Goal: Information Seeking & Learning: Learn about a topic

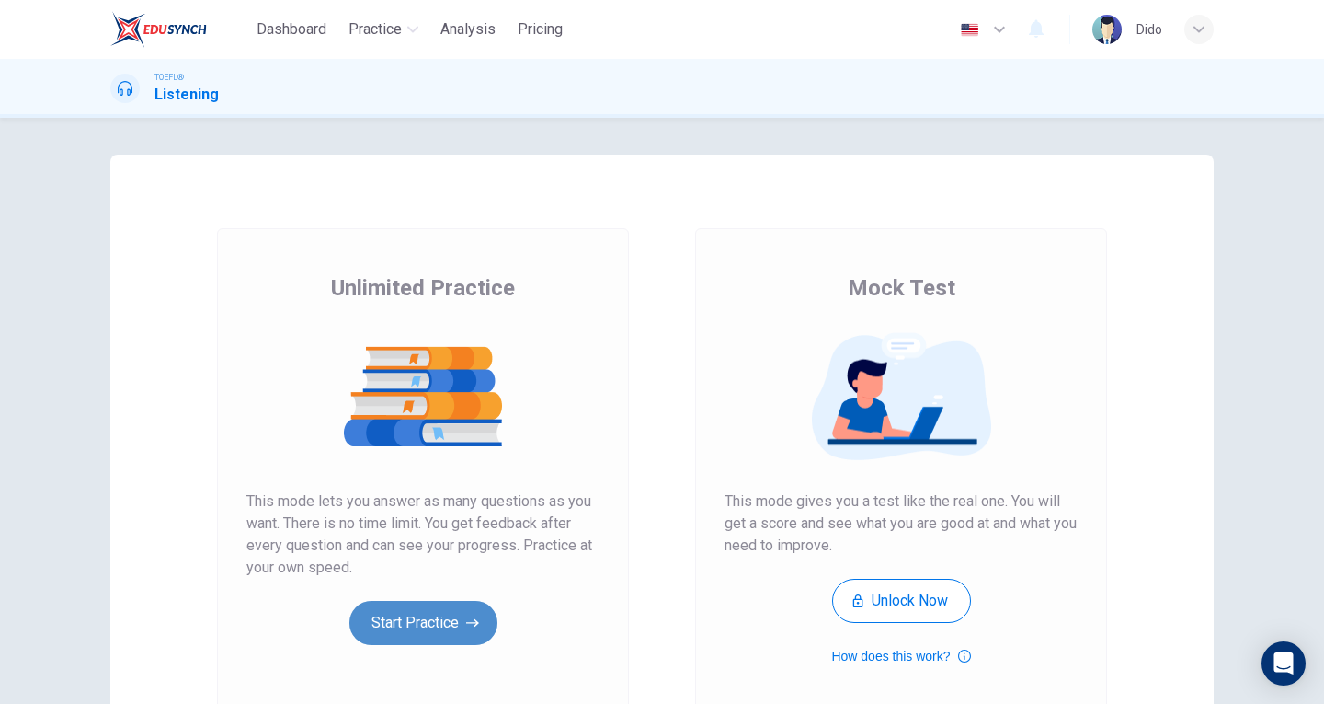
click at [435, 634] on button "Start Practice" at bounding box center [423, 623] width 148 height 44
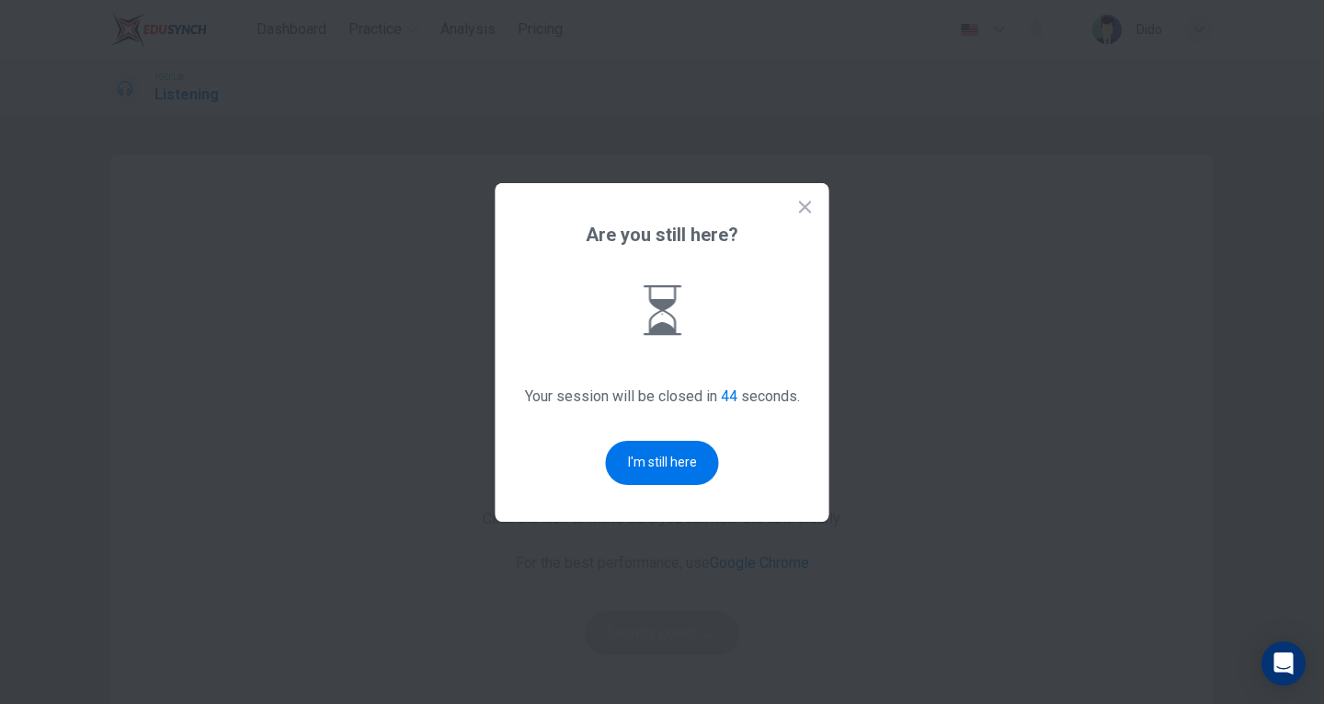
click at [636, 451] on button "I'm still here" at bounding box center [662, 463] width 113 height 44
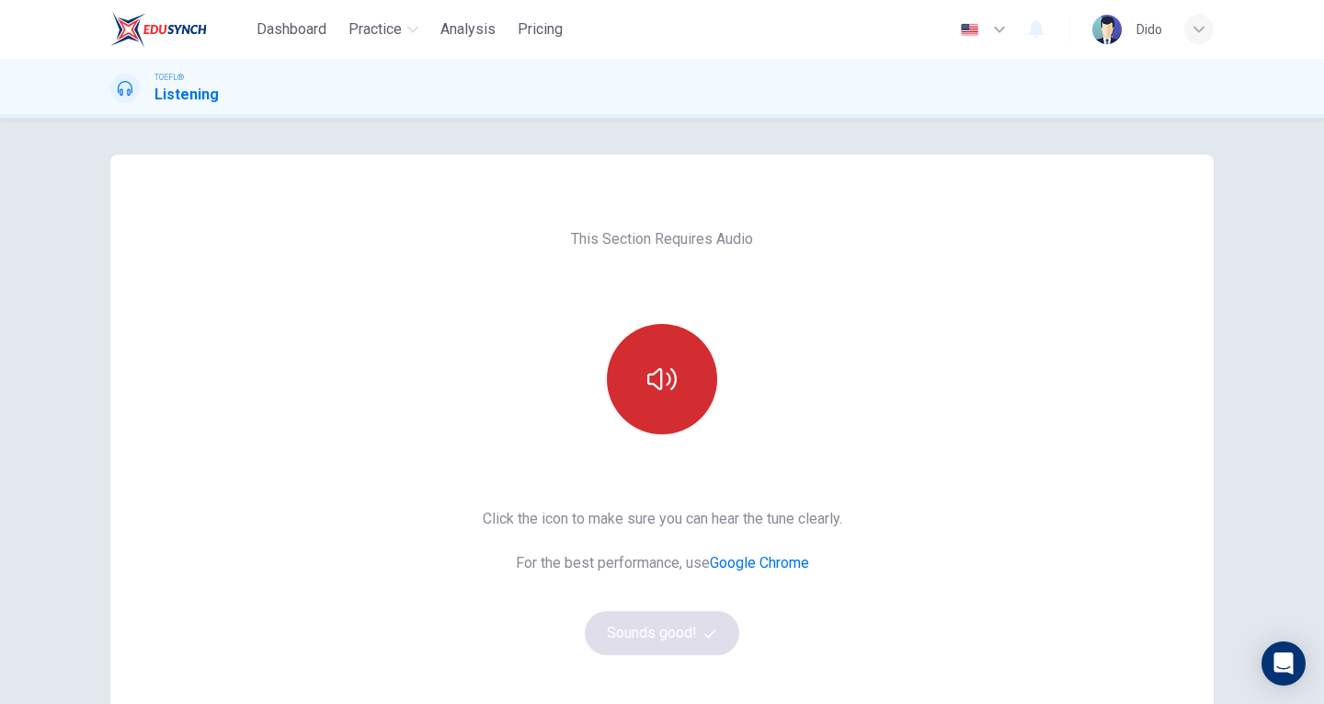
click at [680, 385] on button "button" at bounding box center [662, 379] width 110 height 110
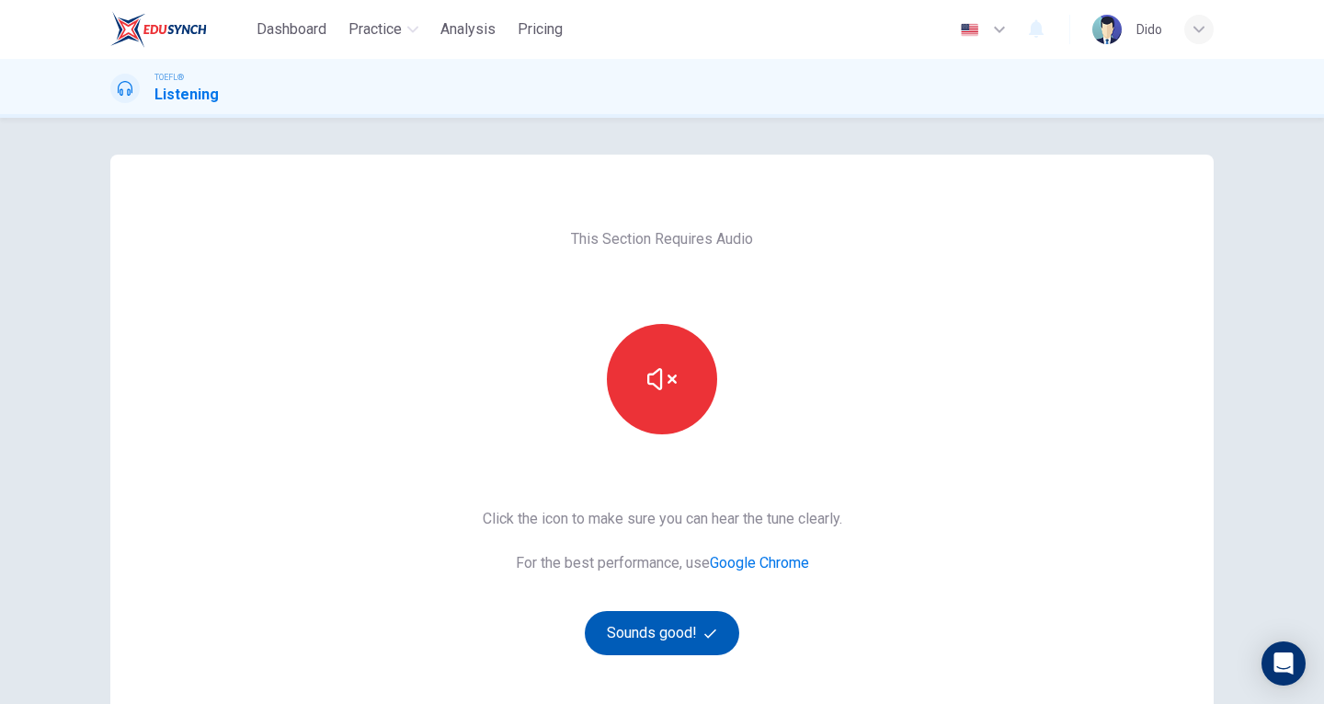
click at [658, 622] on button "Sounds good!" at bounding box center [662, 633] width 155 height 44
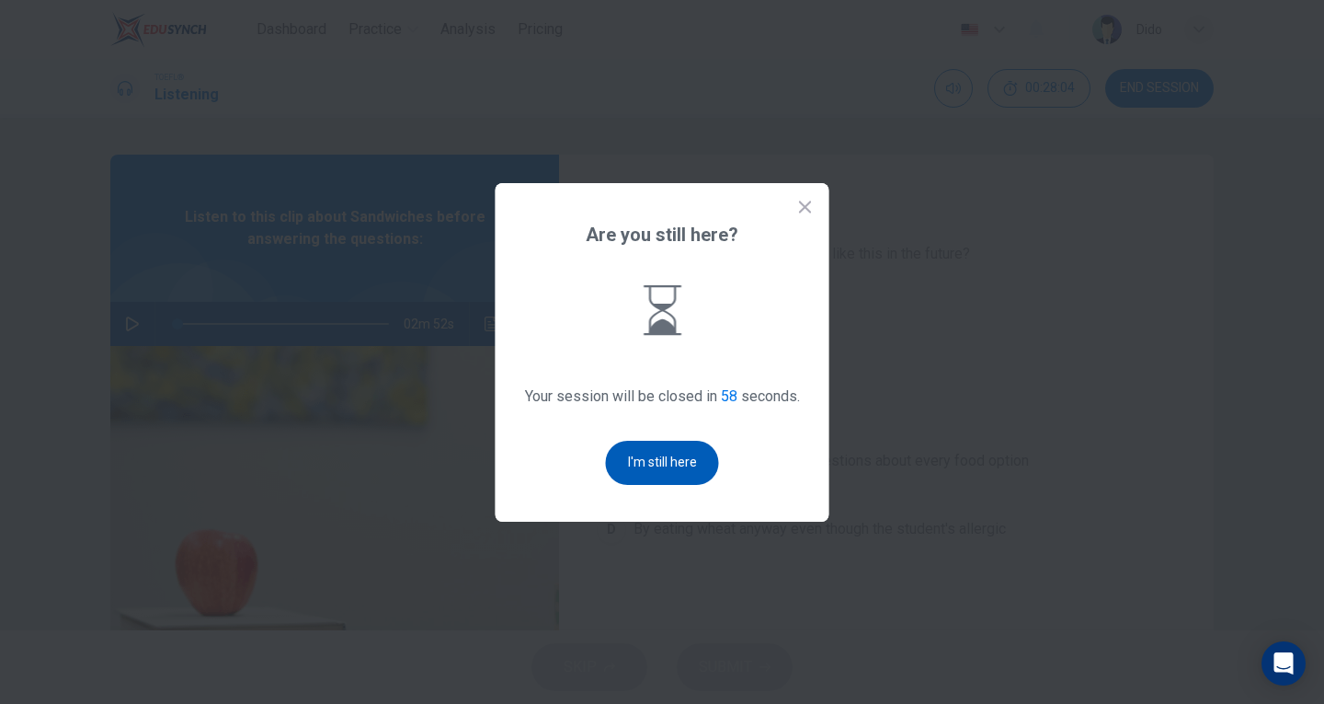
click at [693, 462] on button "I'm still here" at bounding box center [662, 463] width 113 height 44
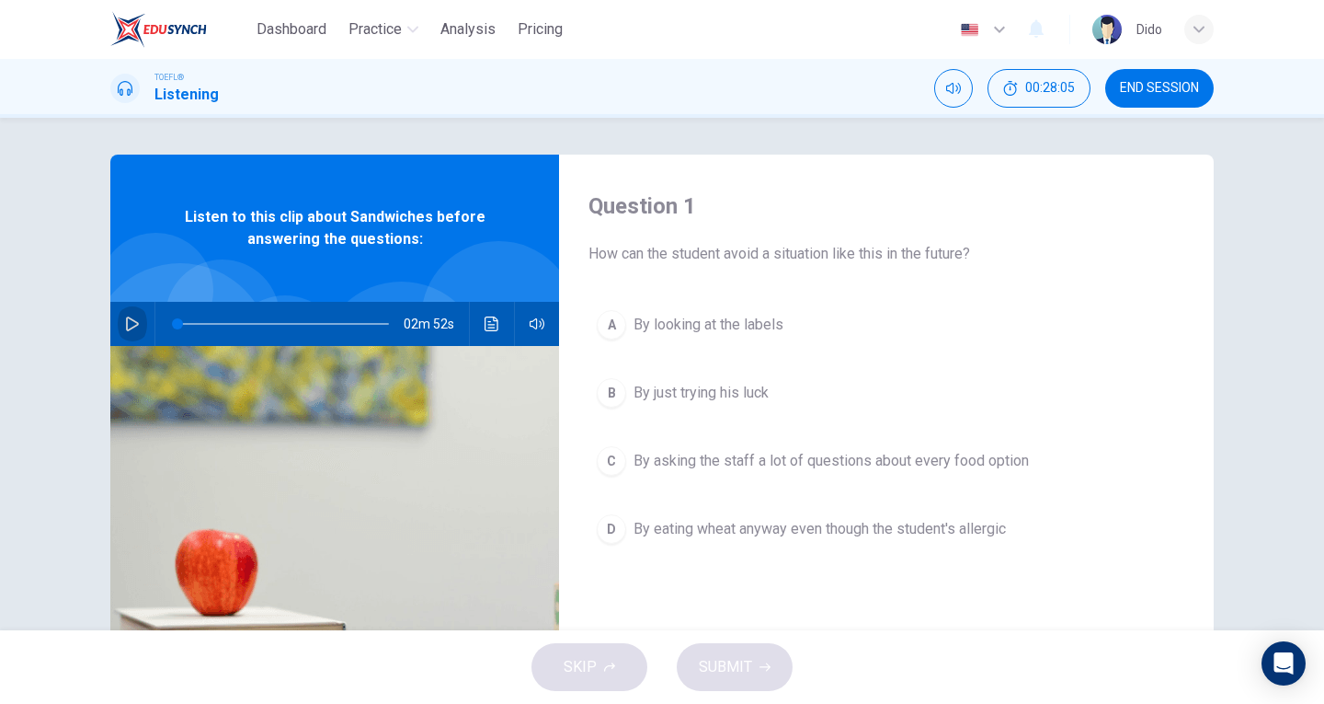
click at [132, 331] on button "button" at bounding box center [132, 324] width 29 height 44
drag, startPoint x: 180, startPoint y: 329, endPoint x: 153, endPoint y: 329, distance: 27.6
click at [155, 329] on div at bounding box center [279, 324] width 248 height 44
click at [133, 321] on icon "button" at bounding box center [132, 323] width 15 height 15
click at [126, 328] on icon "button" at bounding box center [132, 323] width 13 height 15
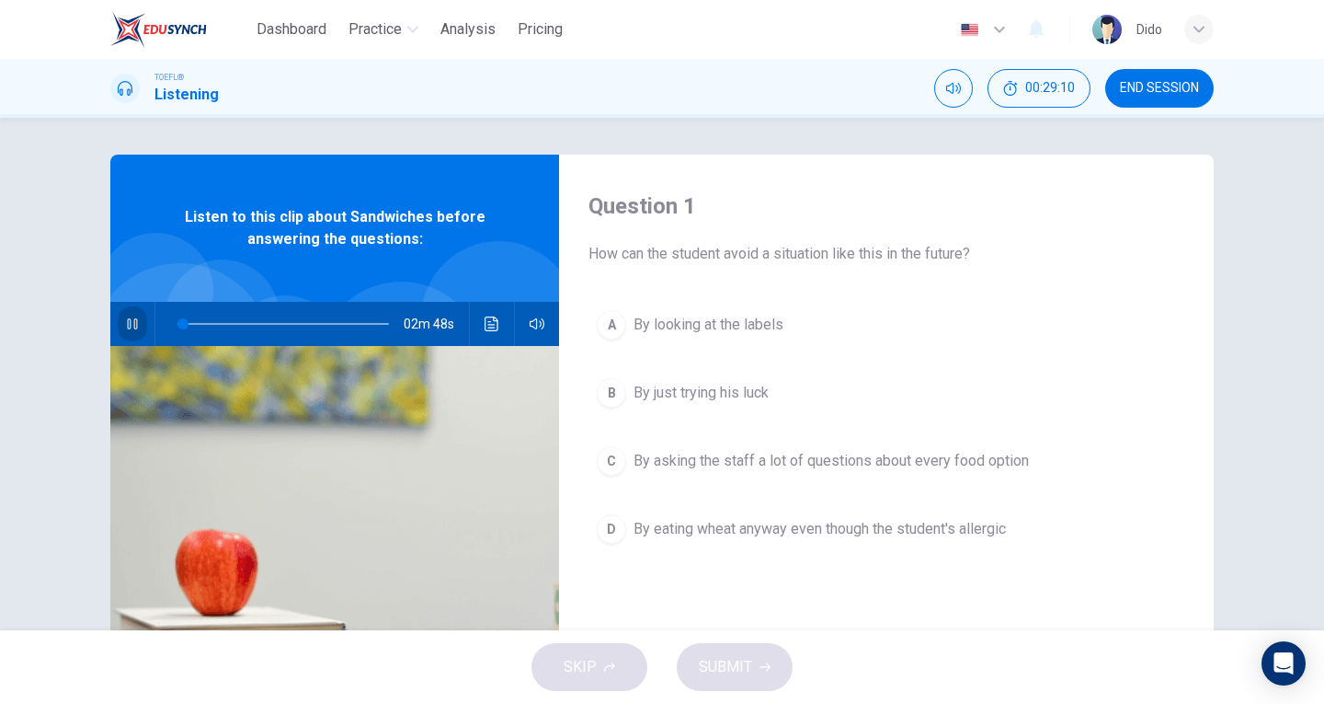
click at [120, 321] on button "button" at bounding box center [132, 324] width 29 height 44
drag, startPoint x: 175, startPoint y: 325, endPoint x: 162, endPoint y: 327, distance: 13.2
click at [172, 327] on span at bounding box center [177, 323] width 11 height 11
click at [131, 324] on icon "button" at bounding box center [132, 323] width 15 height 15
type input "10"
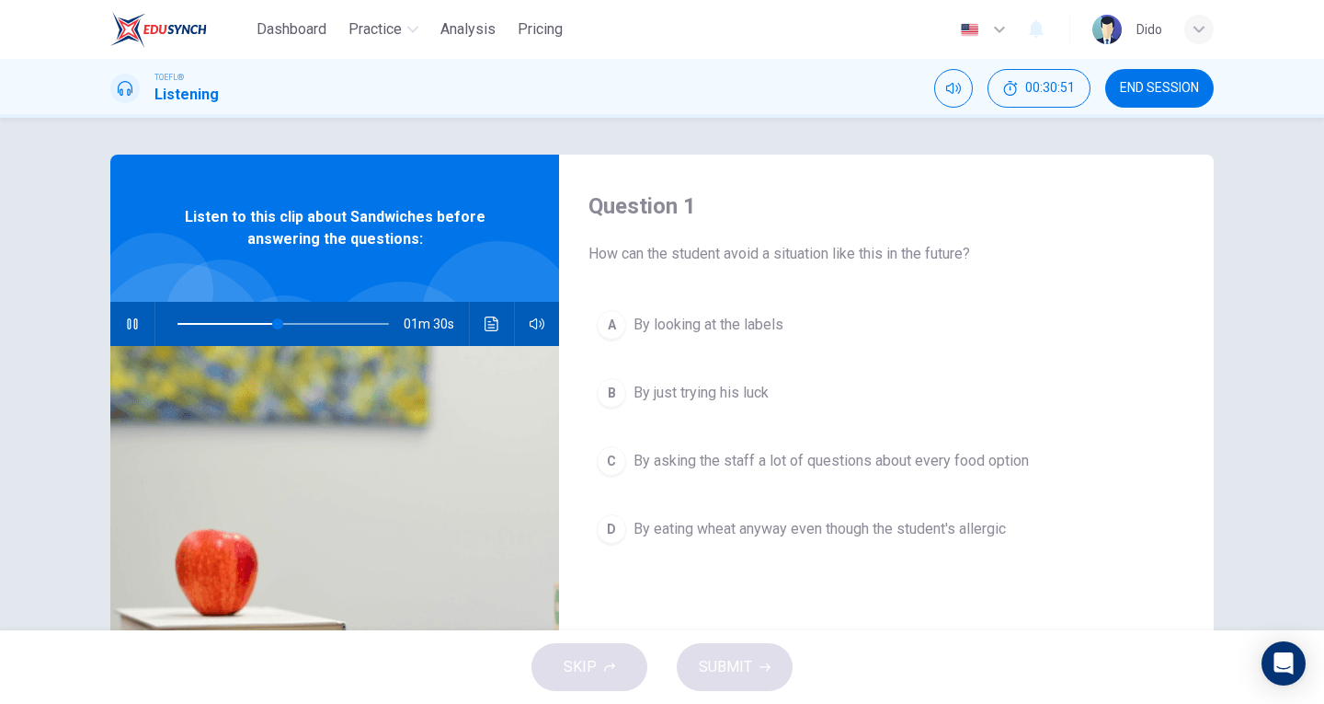
click at [131, 324] on icon "button" at bounding box center [132, 323] width 15 height 15
click at [125, 320] on icon "button" at bounding box center [132, 323] width 15 height 15
type input "0"
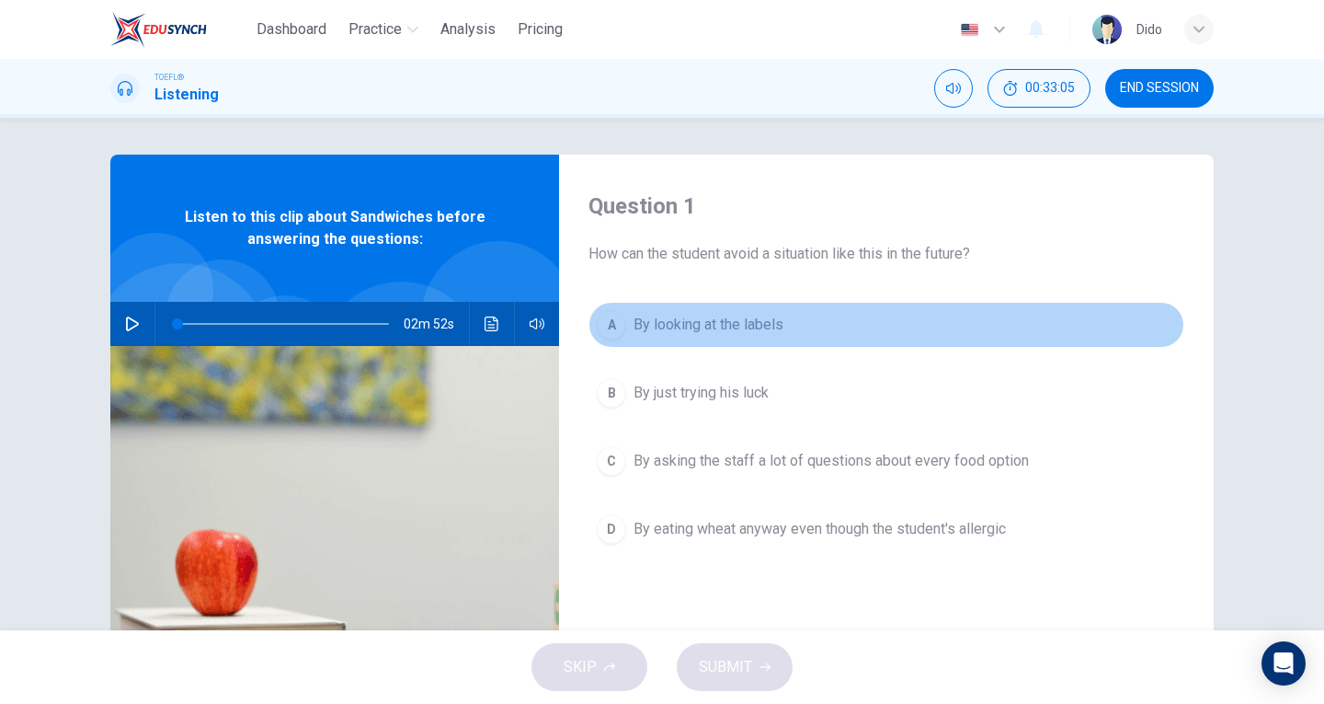
click at [758, 323] on span "By looking at the labels" at bounding box center [709, 325] width 150 height 22
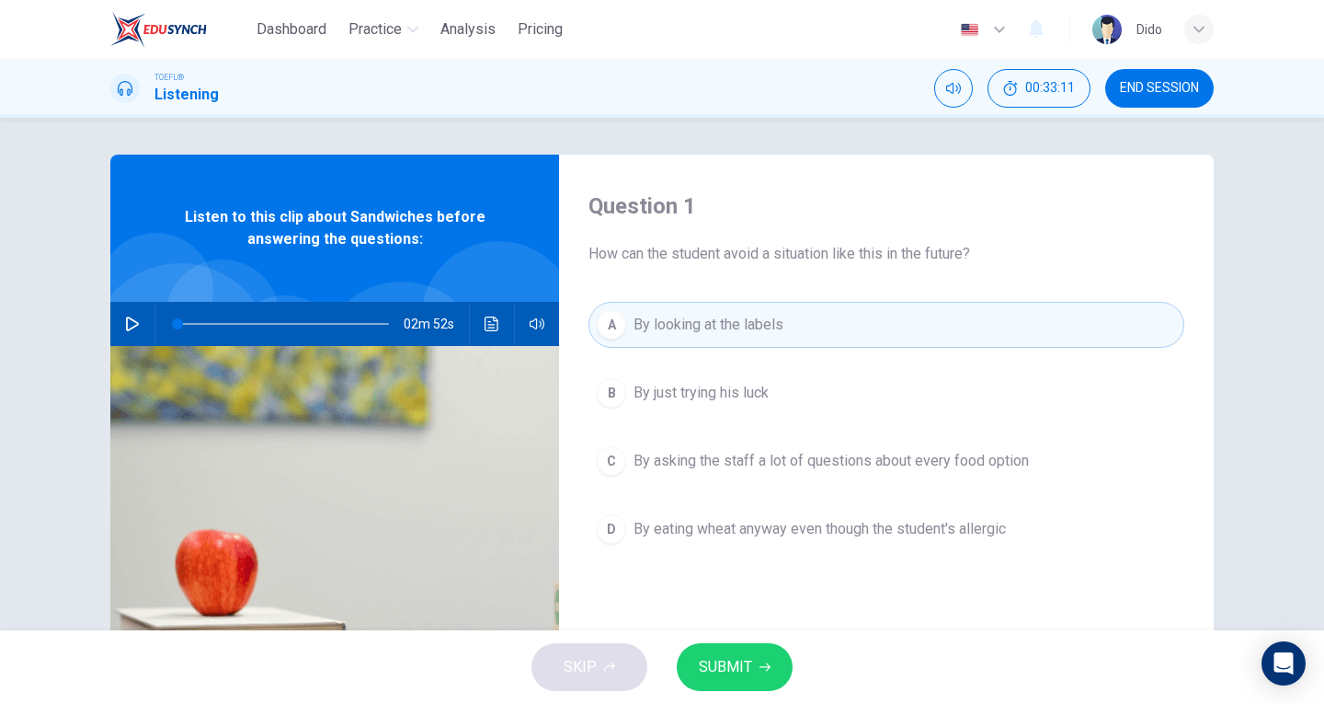
click at [762, 667] on icon "button" at bounding box center [765, 667] width 11 height 8
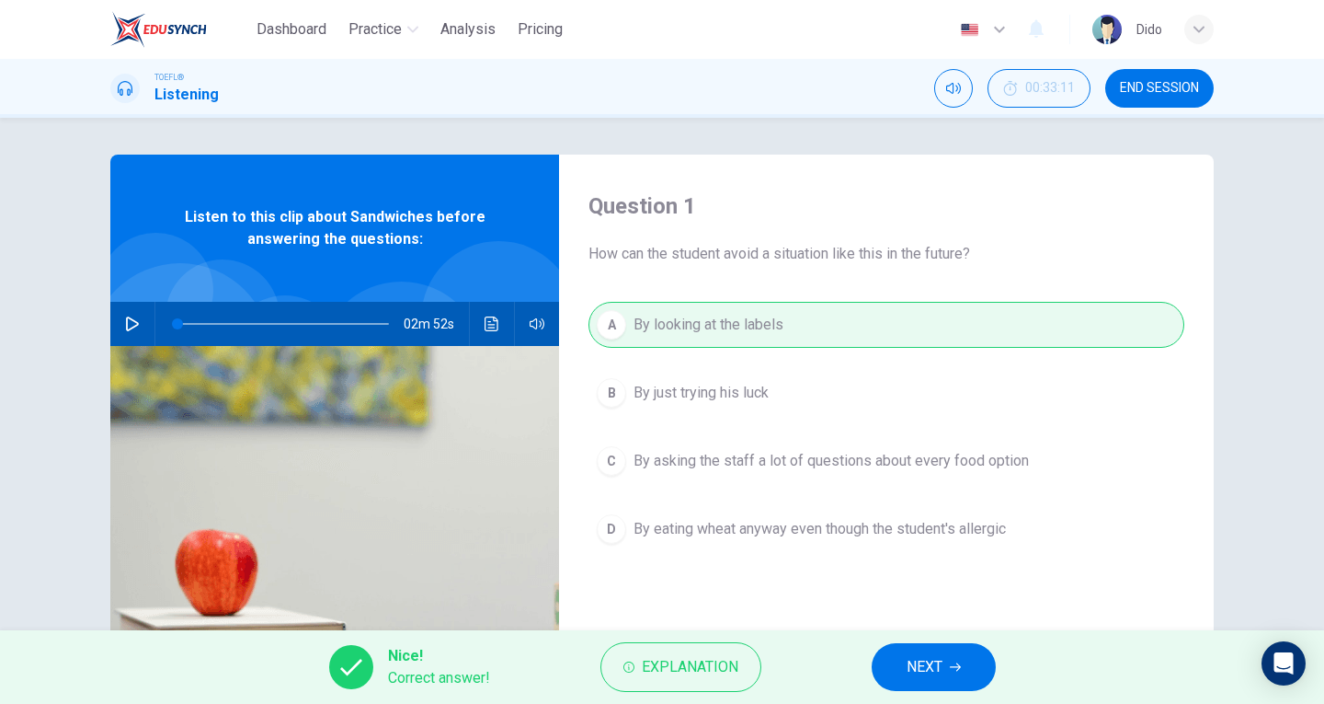
click at [910, 662] on span "NEXT" at bounding box center [925, 667] width 36 height 26
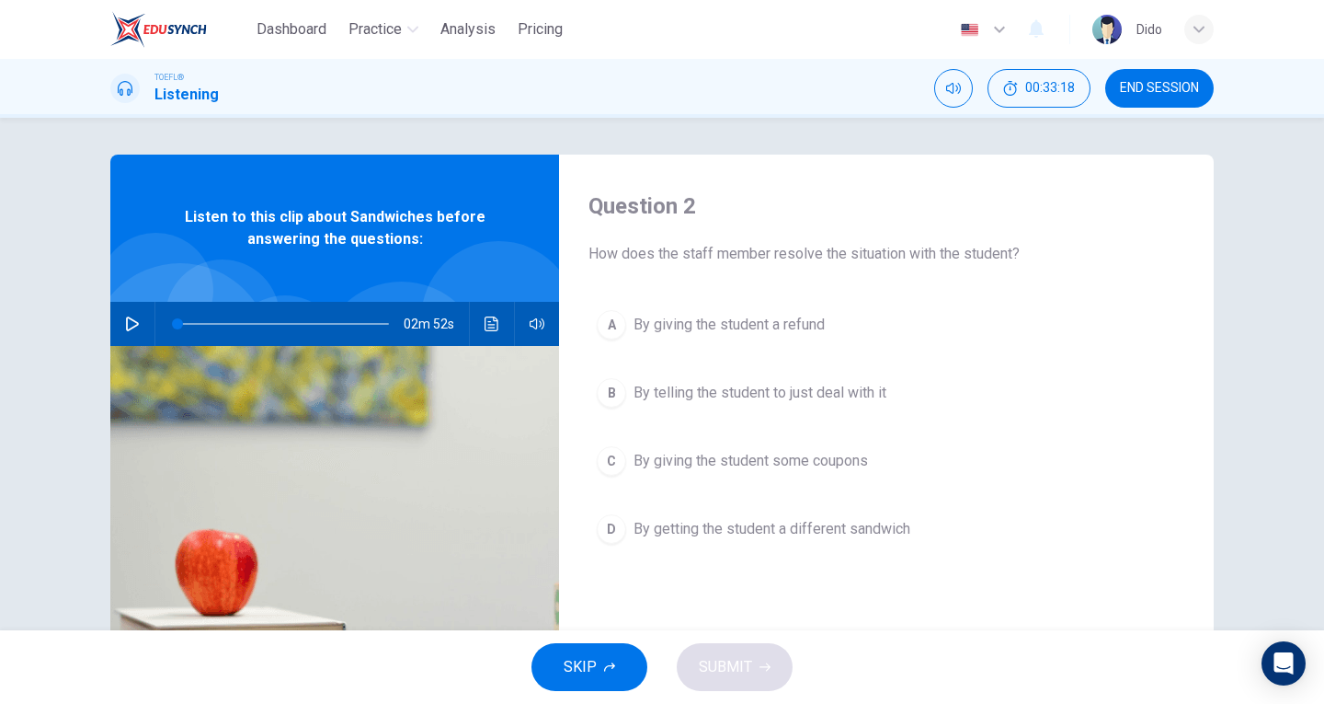
click at [781, 537] on span "By getting the student a different sandwich" at bounding box center [772, 529] width 277 height 22
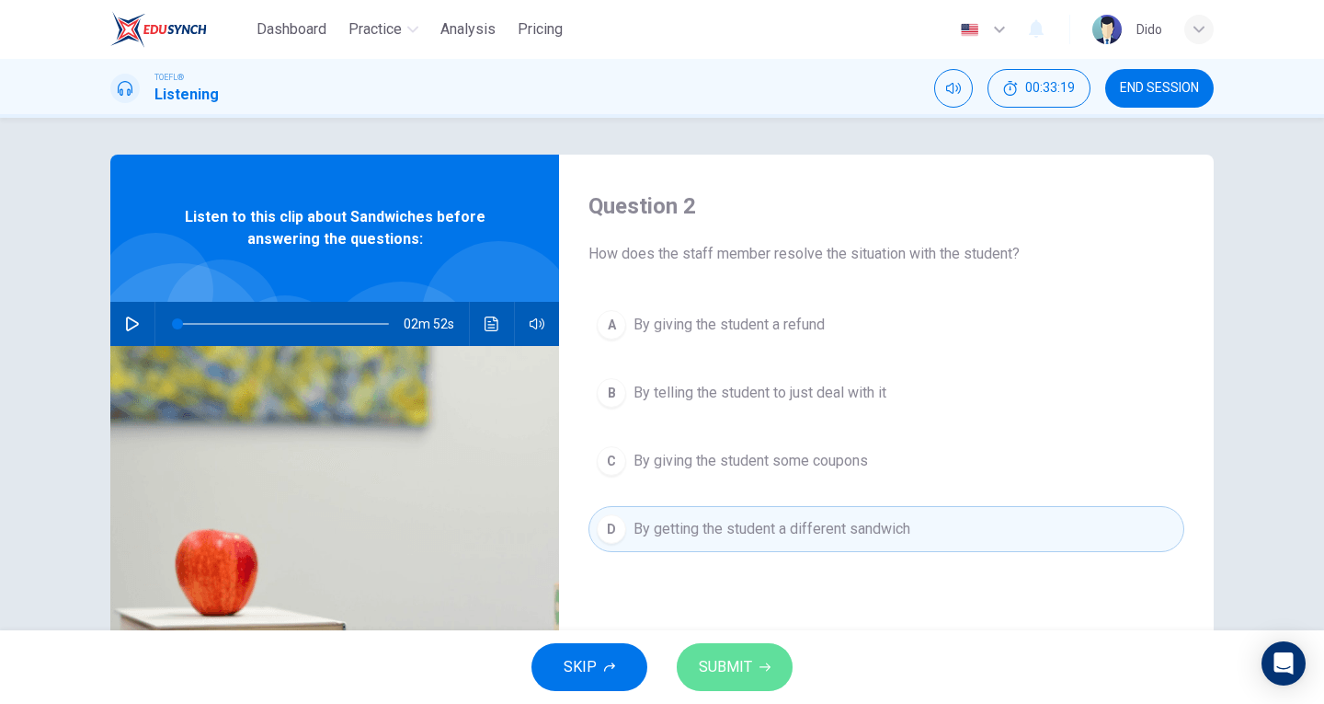
click at [756, 665] on button "SUBMIT" at bounding box center [735, 667] width 116 height 48
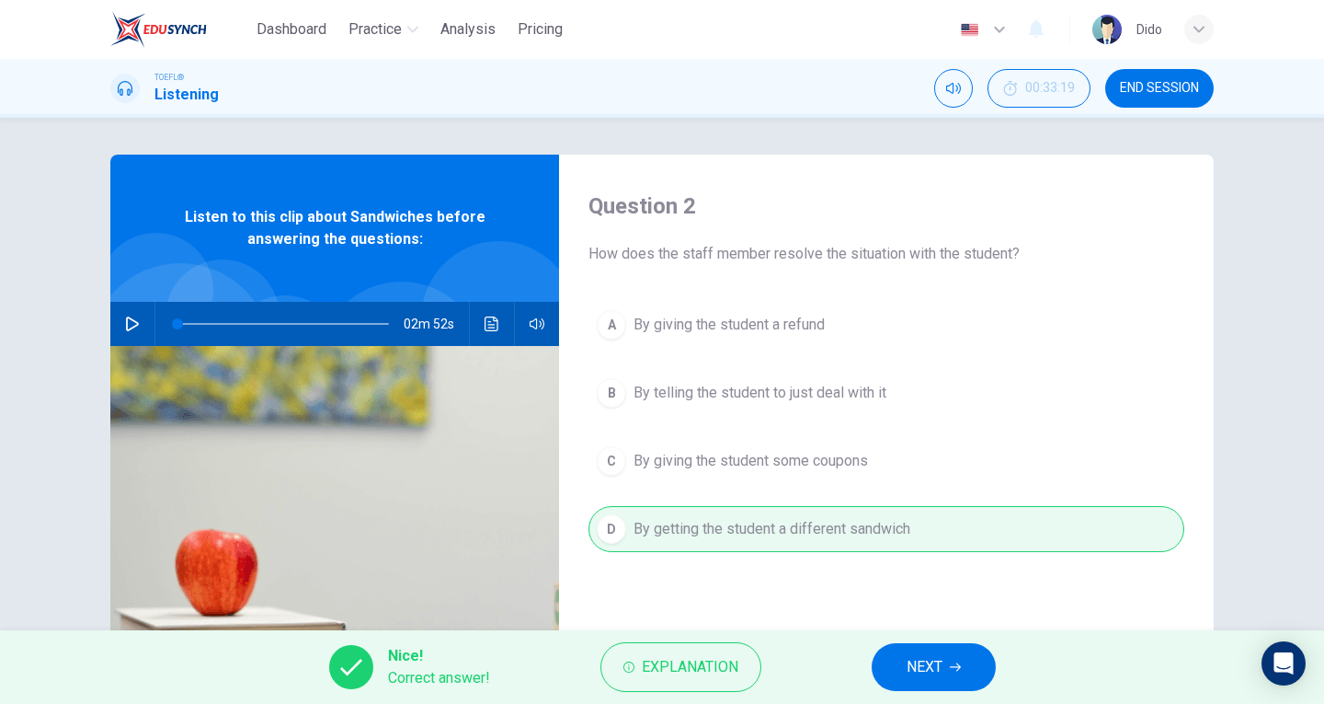
click at [915, 674] on span "NEXT" at bounding box center [925, 667] width 36 height 26
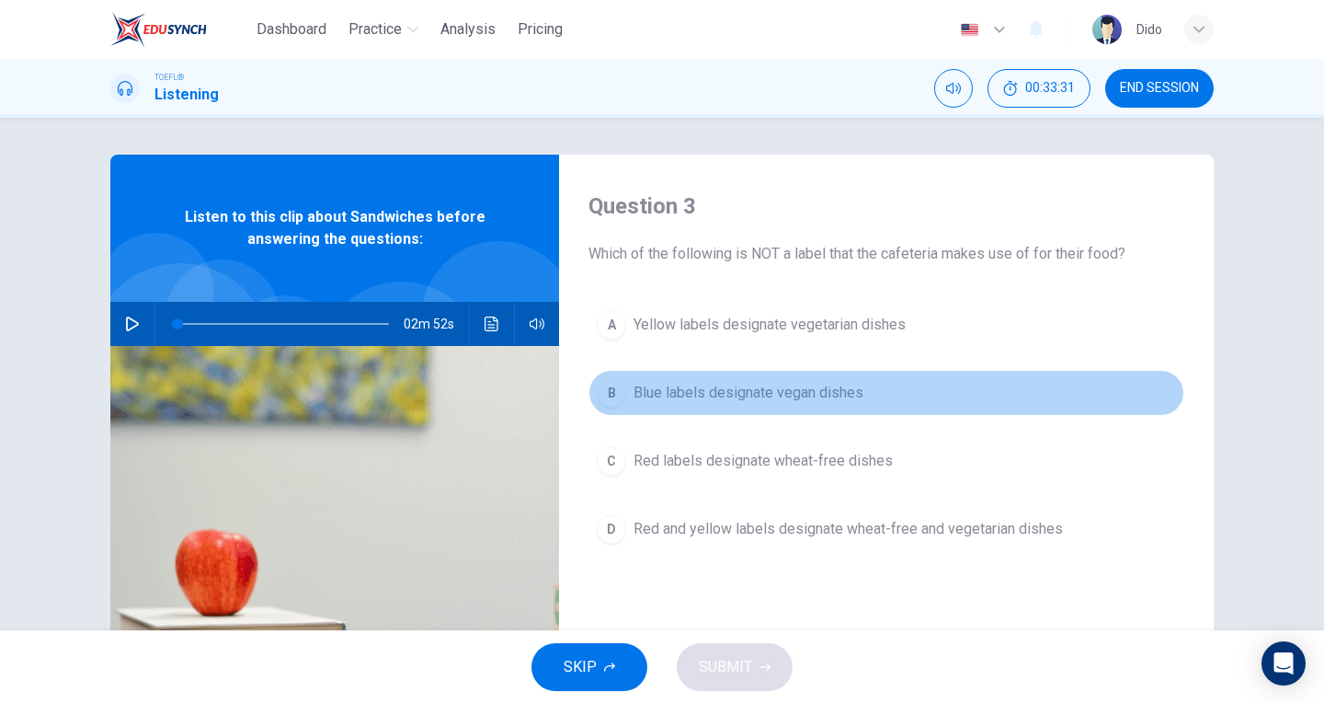
click at [757, 390] on span "Blue labels designate vegan dishes" at bounding box center [749, 393] width 230 height 22
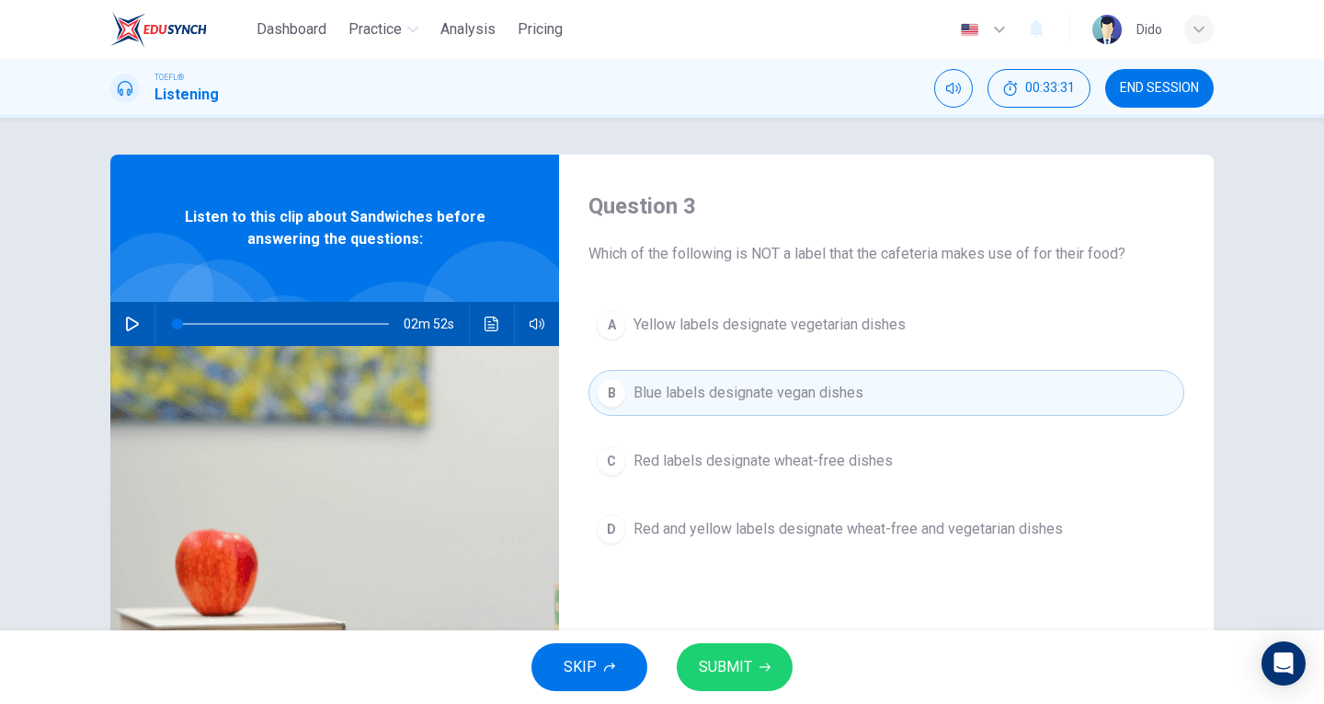
click at [757, 644] on button "SUBMIT" at bounding box center [735, 667] width 116 height 48
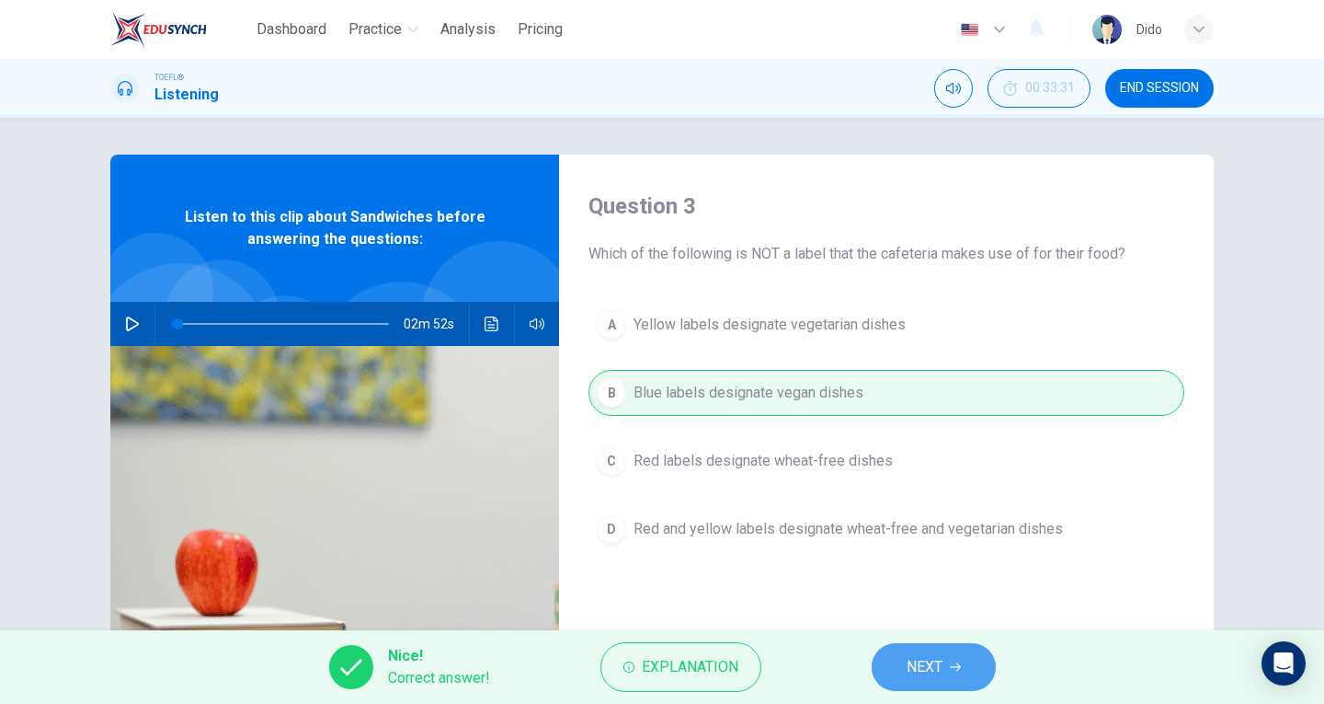
click at [949, 686] on button "NEXT" at bounding box center [934, 667] width 124 height 48
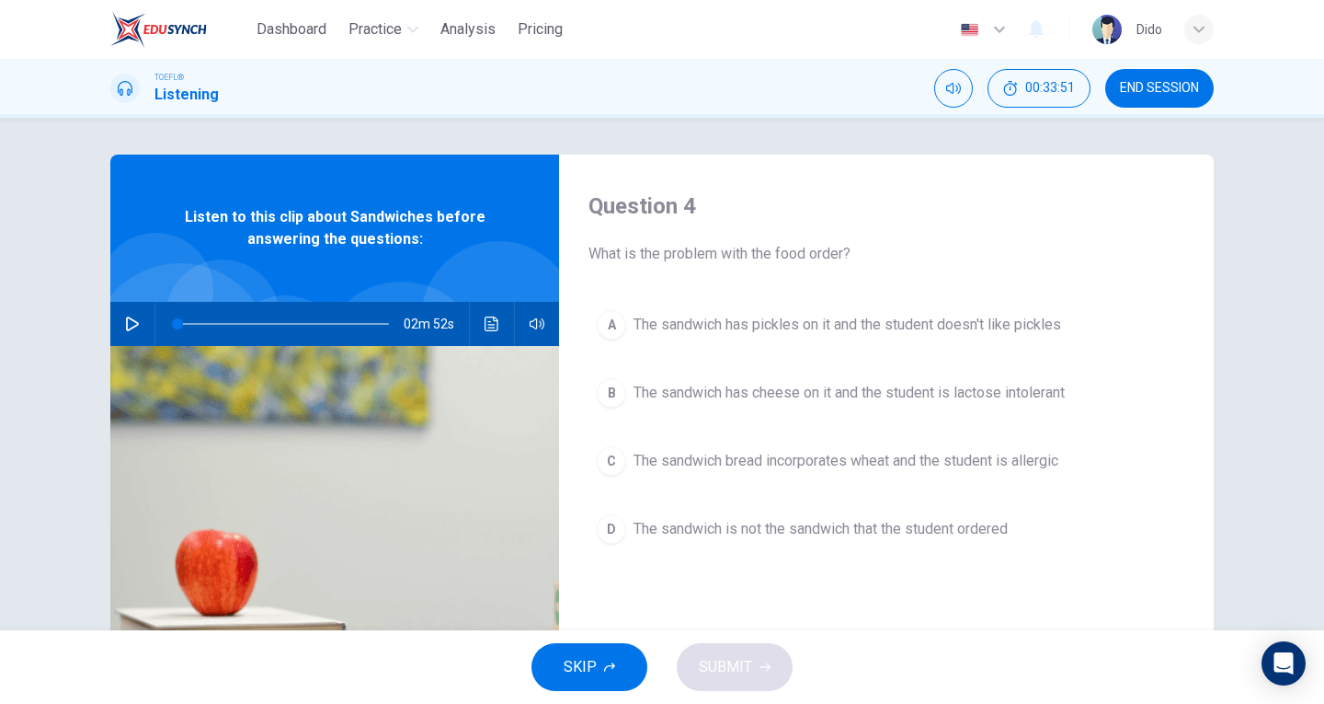
click at [820, 457] on span "The sandwich bread incorporates wheat and the student is allergic" at bounding box center [846, 461] width 425 height 22
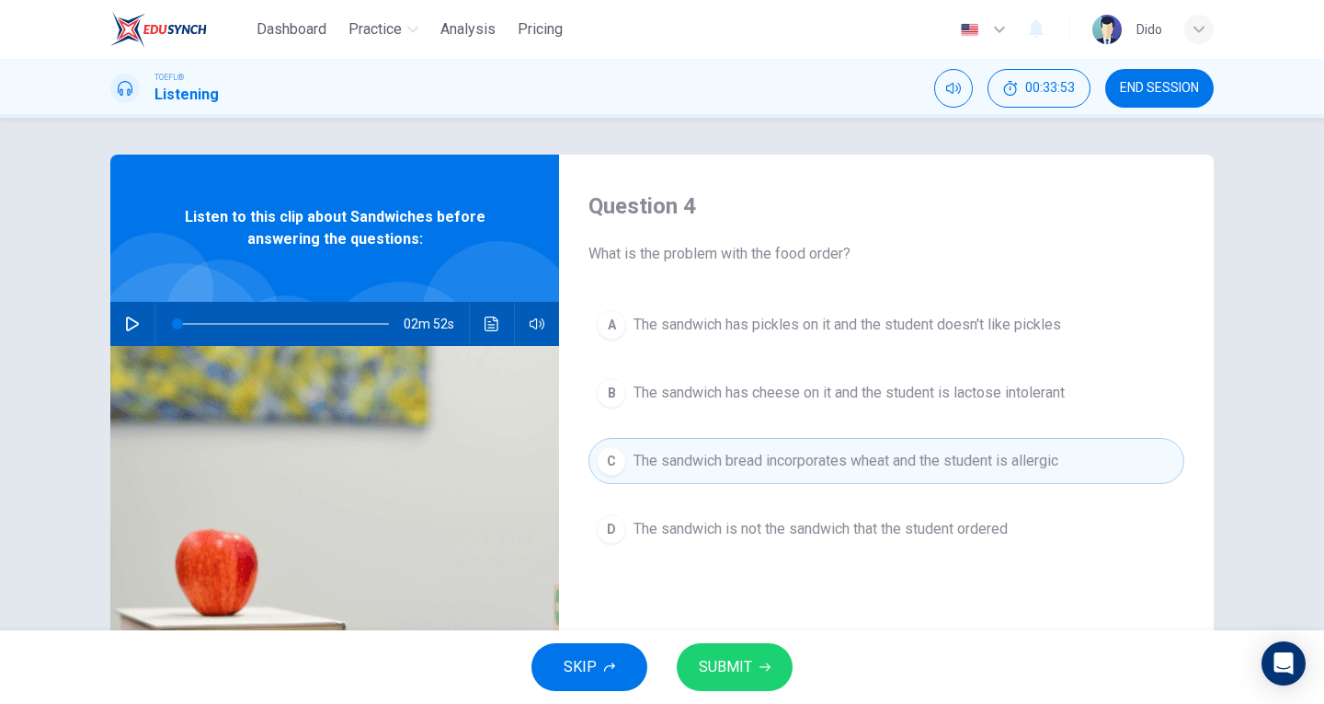
click at [783, 660] on button "SUBMIT" at bounding box center [735, 667] width 116 height 48
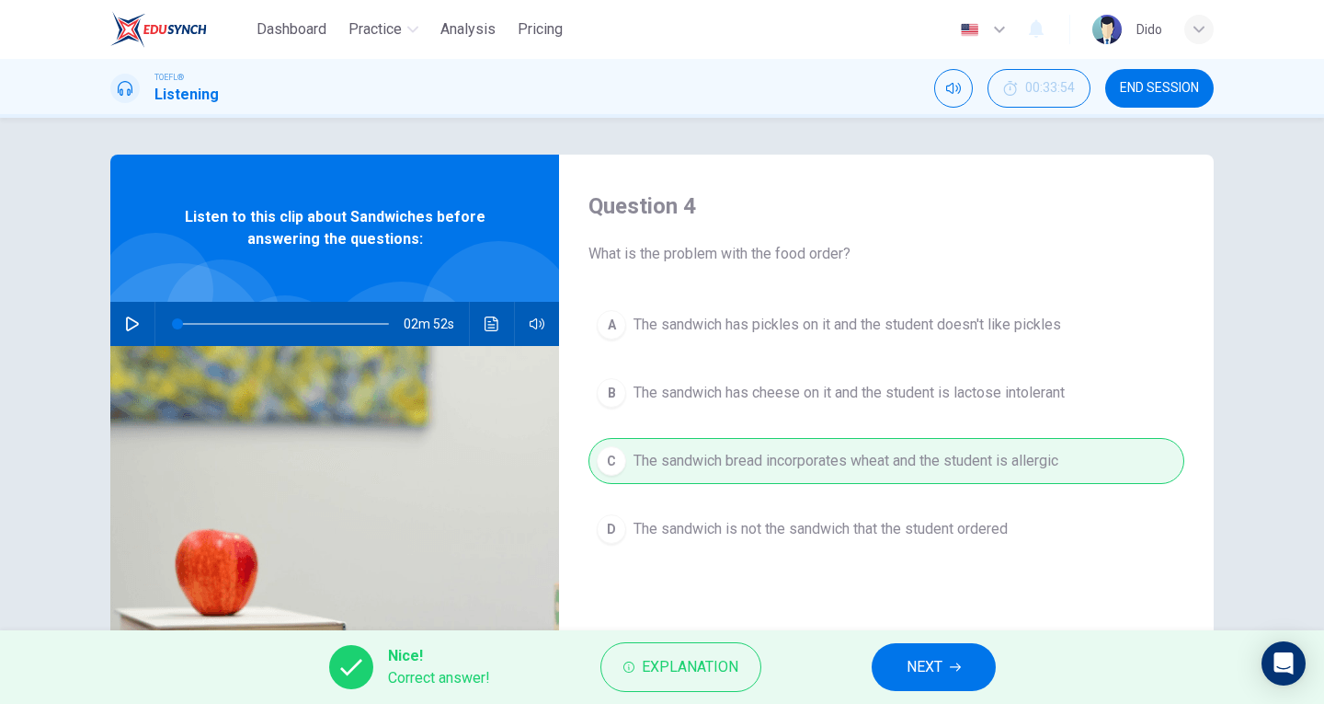
click at [951, 690] on button "NEXT" at bounding box center [934, 667] width 124 height 48
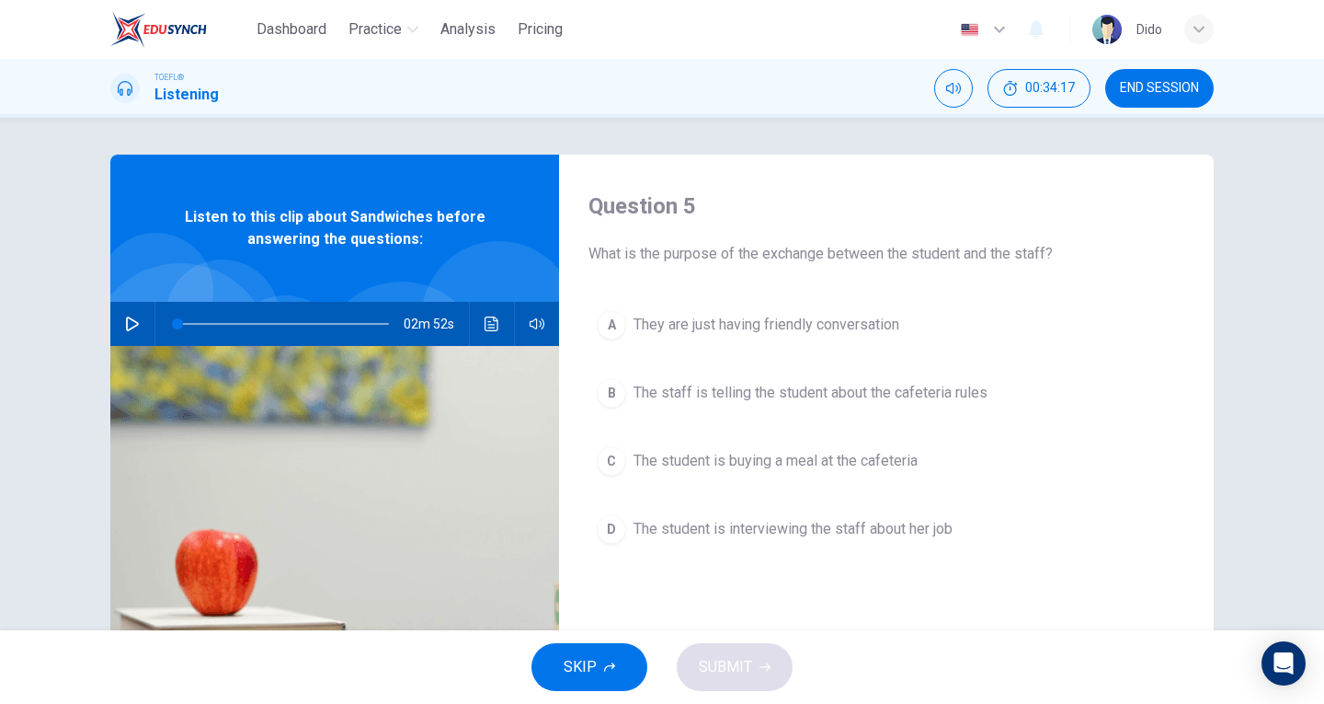
click at [838, 469] on span "The student is buying a meal at the cafeteria" at bounding box center [776, 461] width 284 height 22
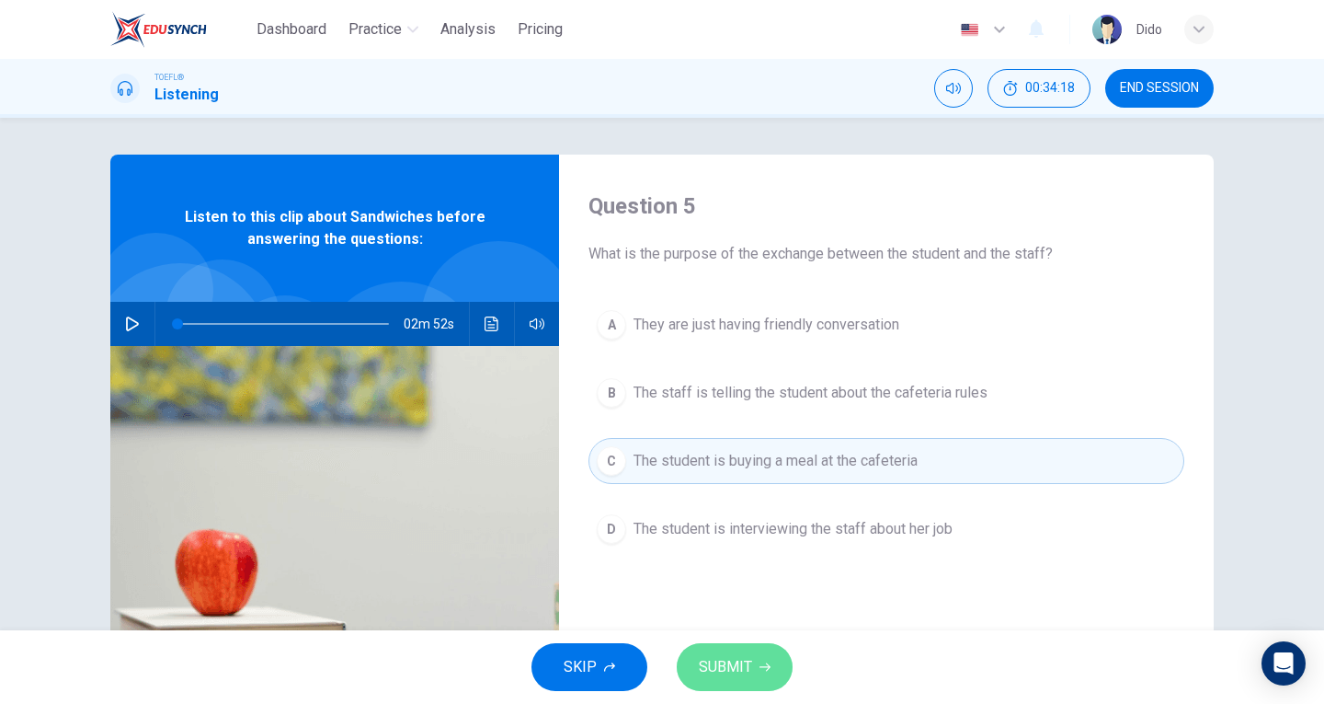
click at [759, 647] on button "SUBMIT" at bounding box center [735, 667] width 116 height 48
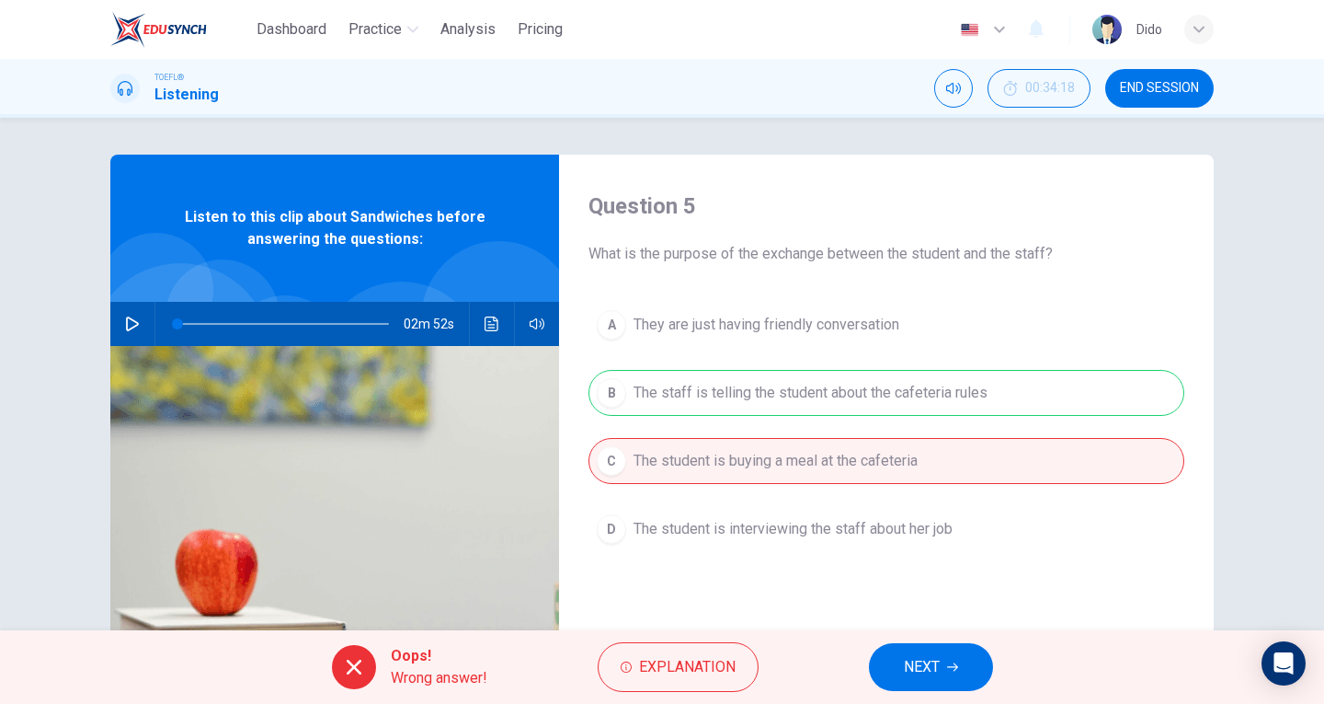
click at [944, 679] on button "NEXT" at bounding box center [931, 667] width 124 height 48
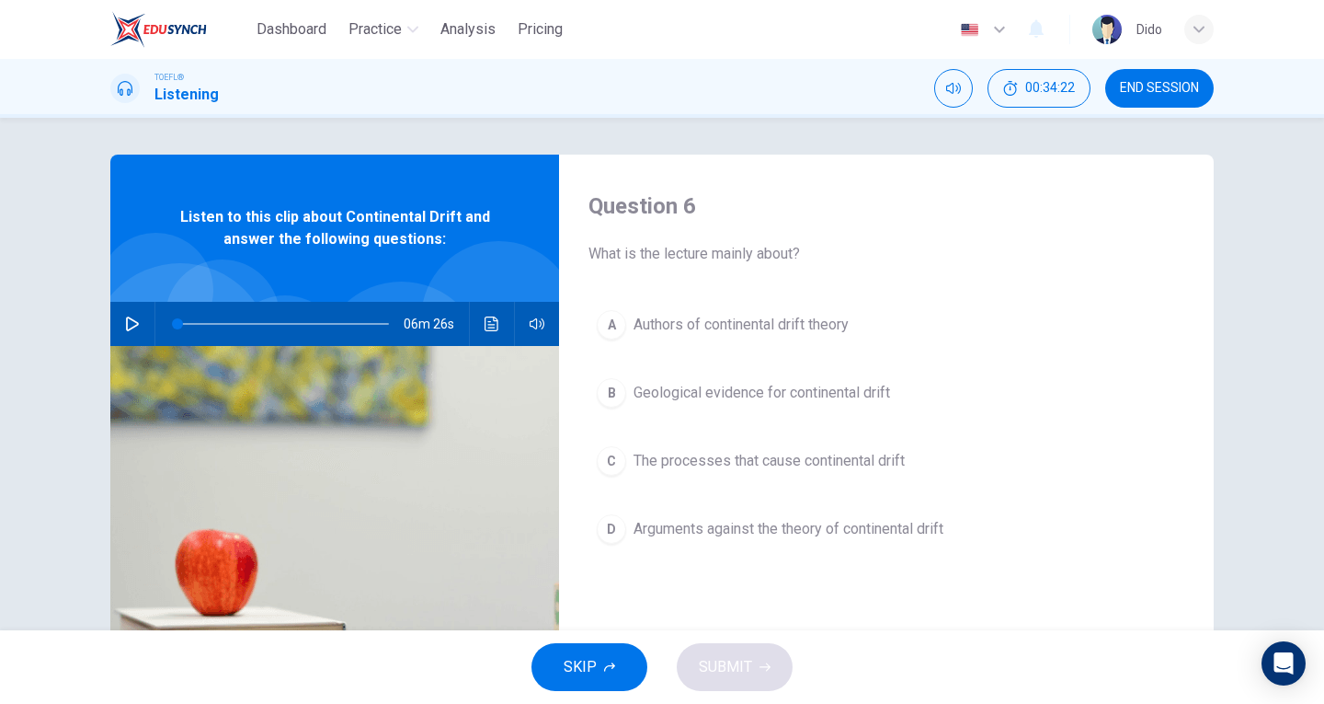
click at [126, 328] on icon "button" at bounding box center [132, 323] width 13 height 15
drag, startPoint x: 195, startPoint y: 325, endPoint x: 165, endPoint y: 333, distance: 31.5
click at [172, 329] on span at bounding box center [177, 323] width 11 height 11
click at [532, 321] on icon "button" at bounding box center [537, 323] width 15 height 11
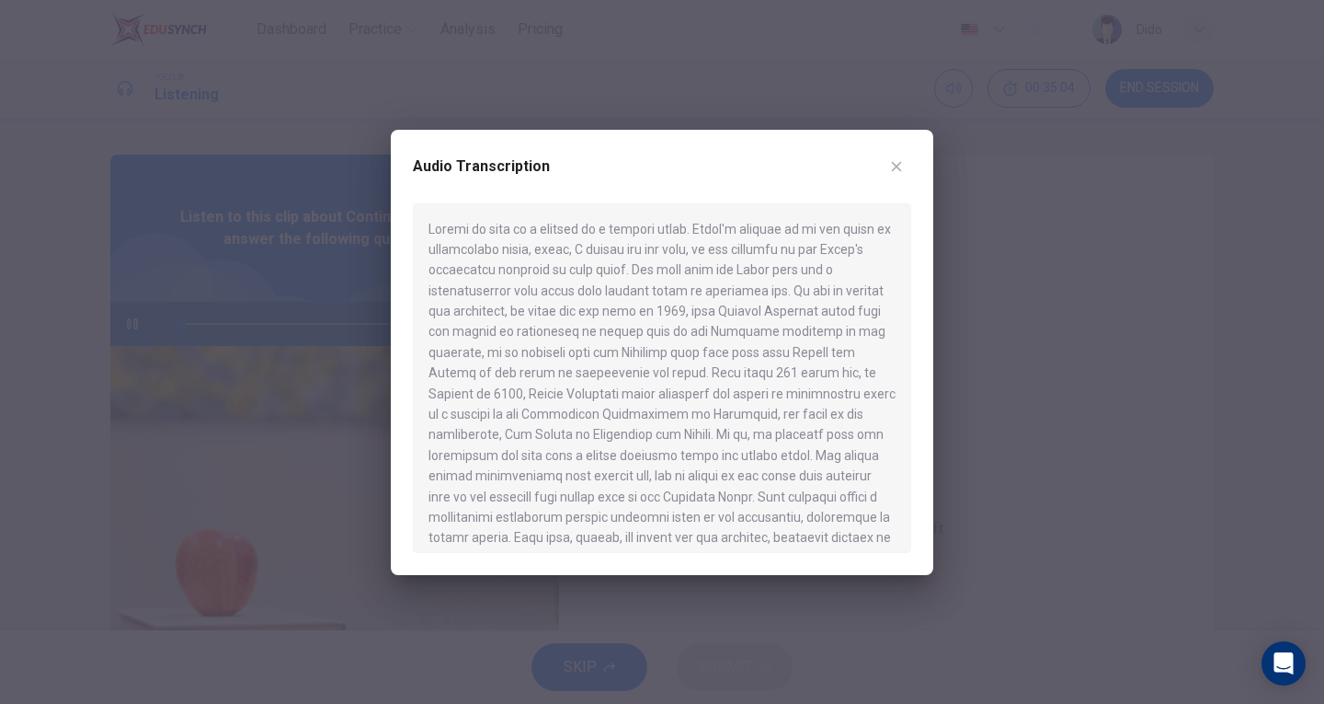
click at [897, 163] on icon "button" at bounding box center [896, 166] width 15 height 15
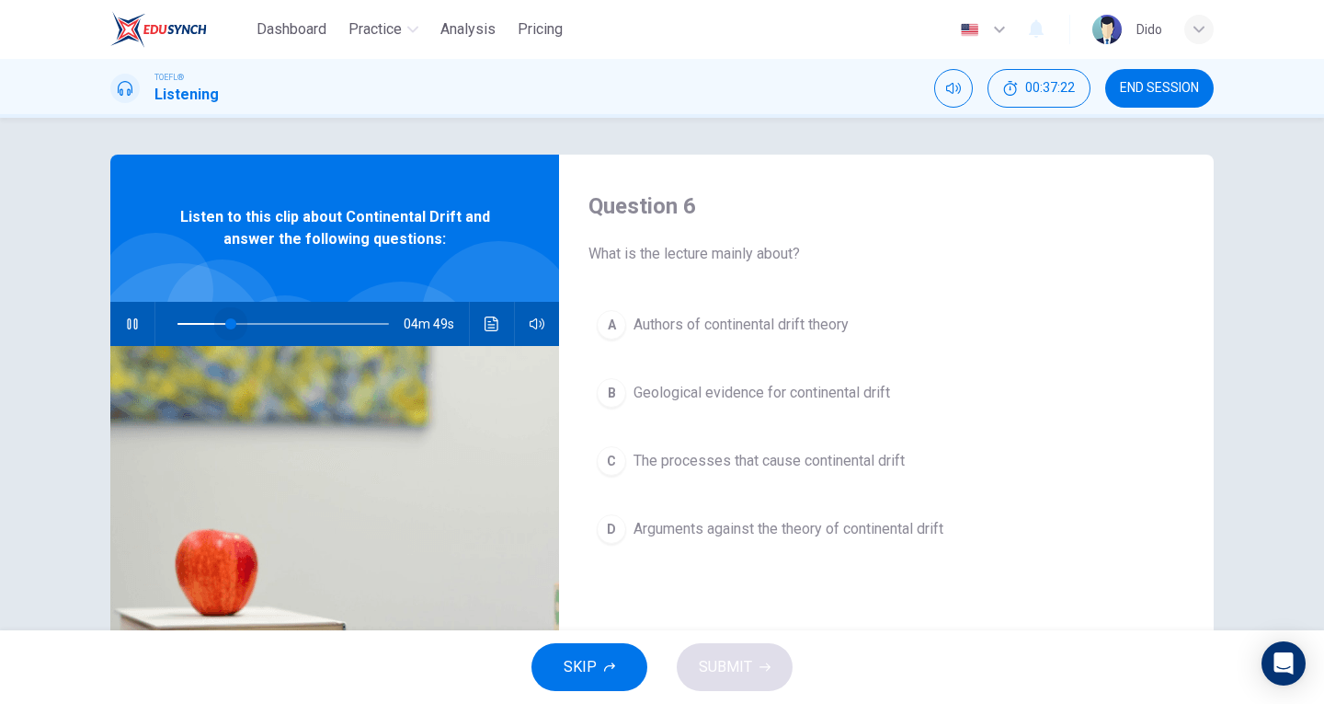
click at [225, 324] on span at bounding box center [283, 324] width 212 height 26
click at [112, 318] on div "04m 19s" at bounding box center [334, 324] width 449 height 44
click at [132, 324] on icon "button" at bounding box center [132, 323] width 10 height 11
type input "33"
click at [1144, 87] on span "END SESSION" at bounding box center [1159, 88] width 79 height 15
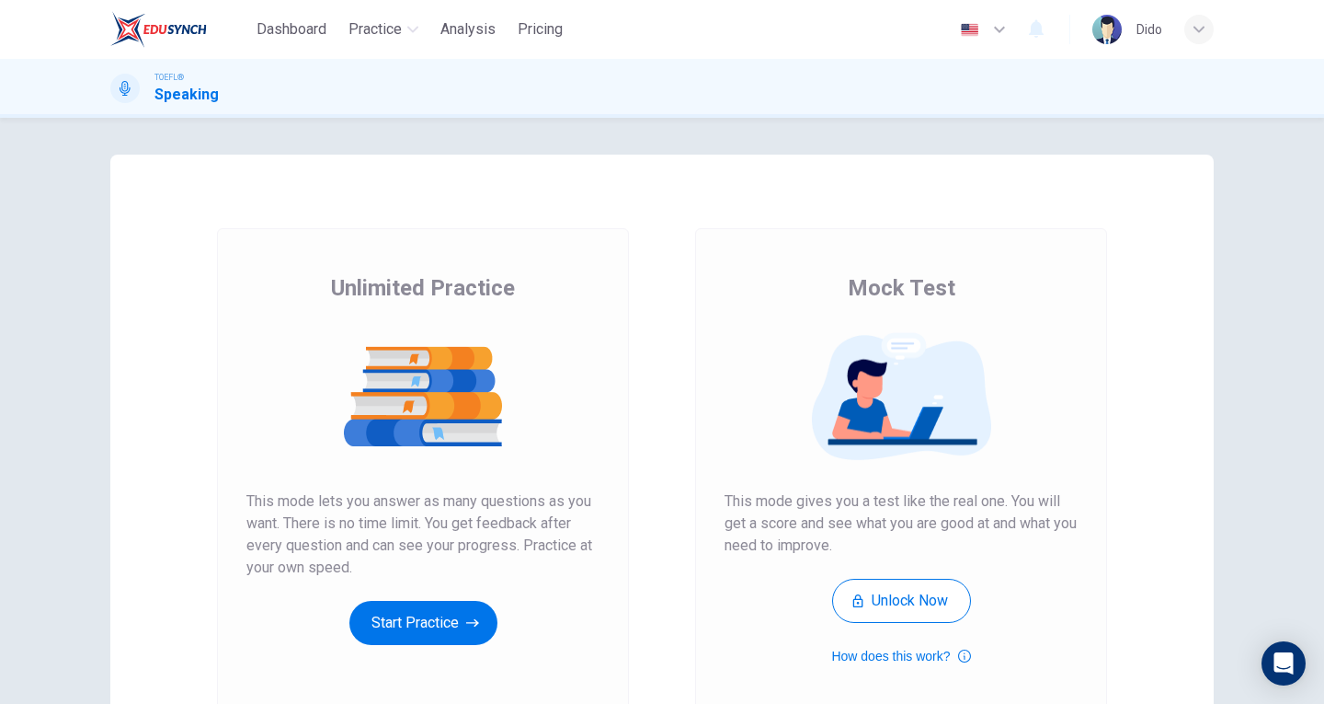
scroll to position [92, 0]
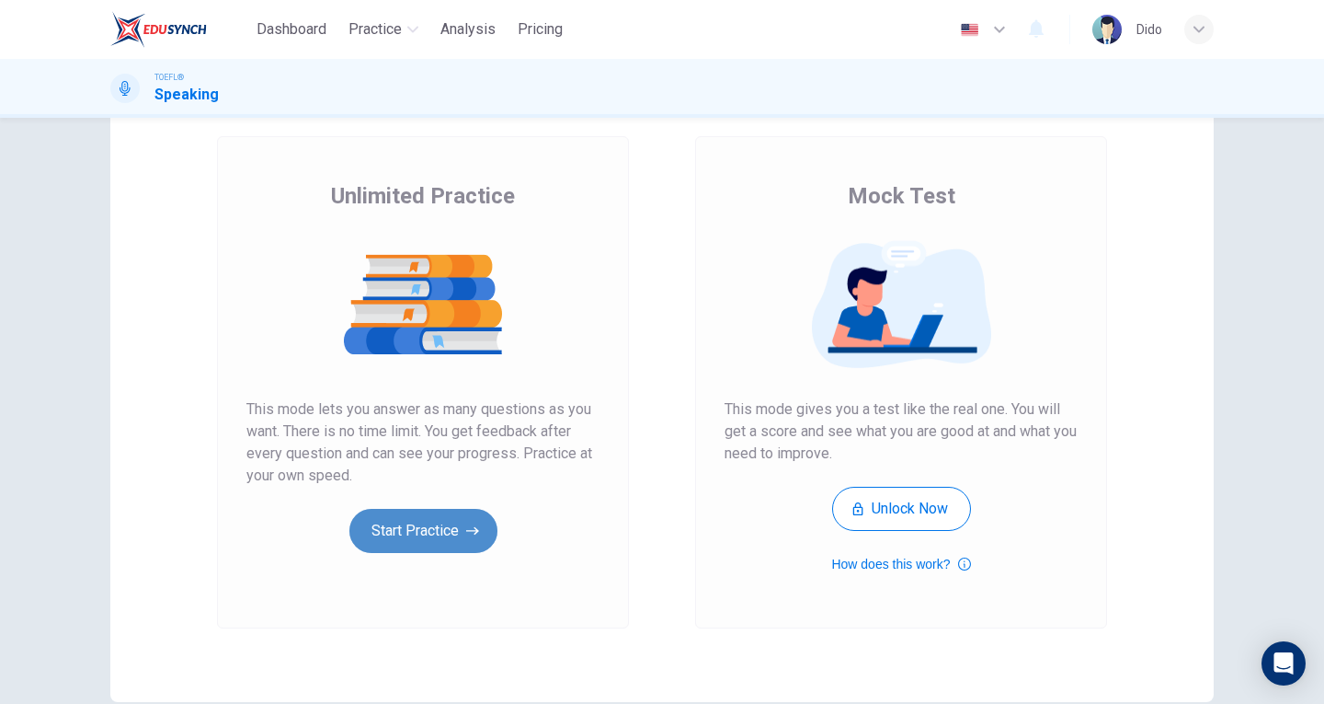
click at [474, 522] on icon "button" at bounding box center [472, 530] width 13 height 18
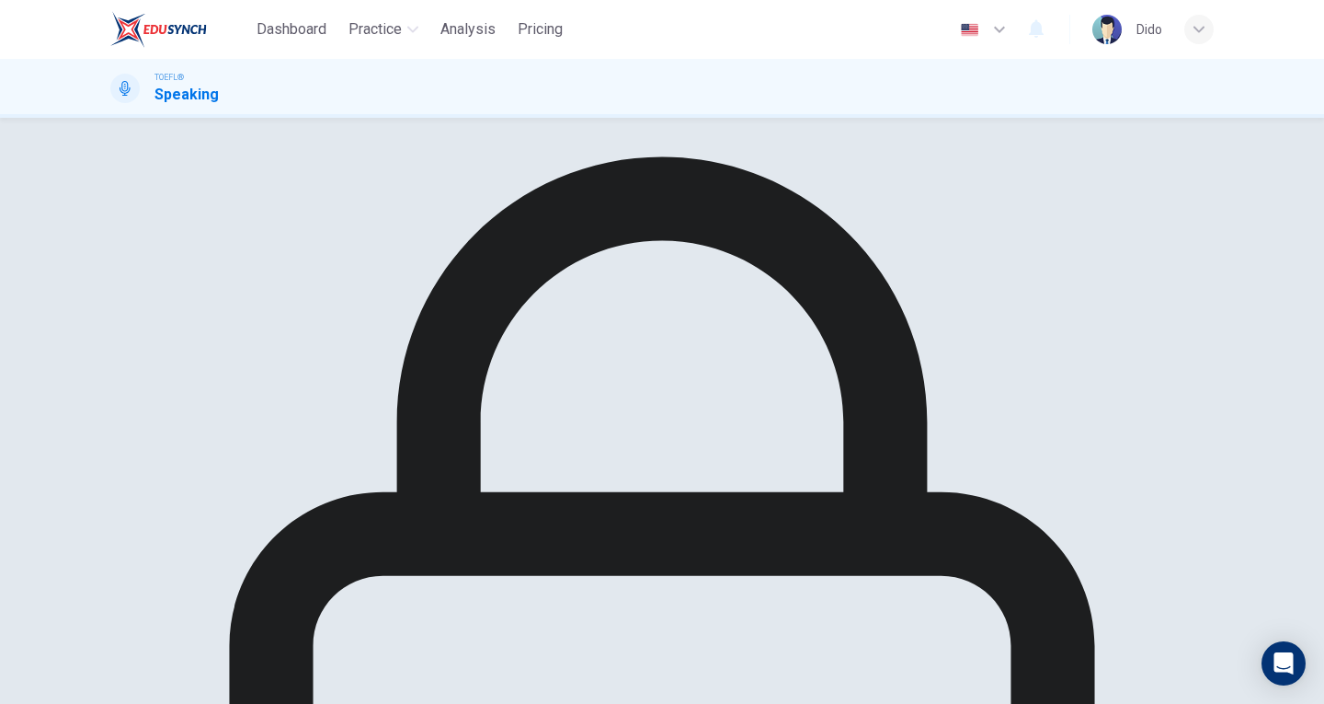
scroll to position [0, 0]
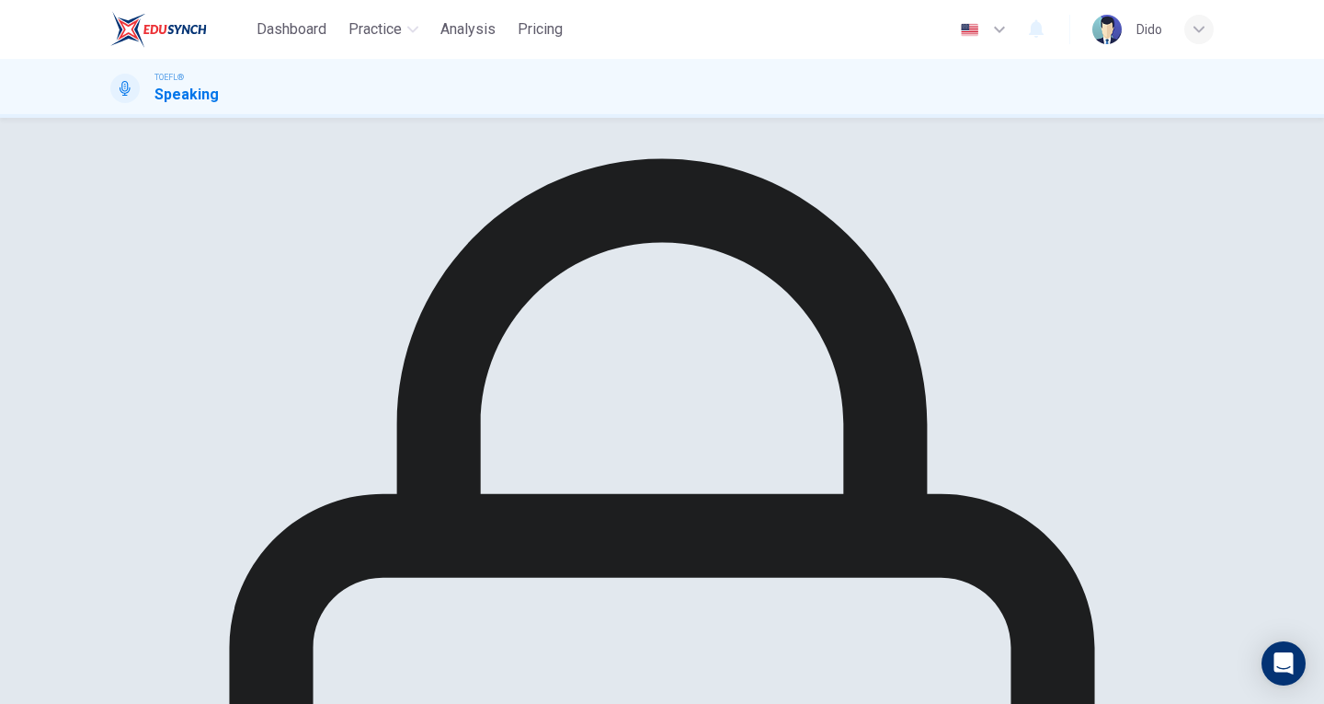
drag, startPoint x: 908, startPoint y: 300, endPoint x: 910, endPoint y: 309, distance: 9.4
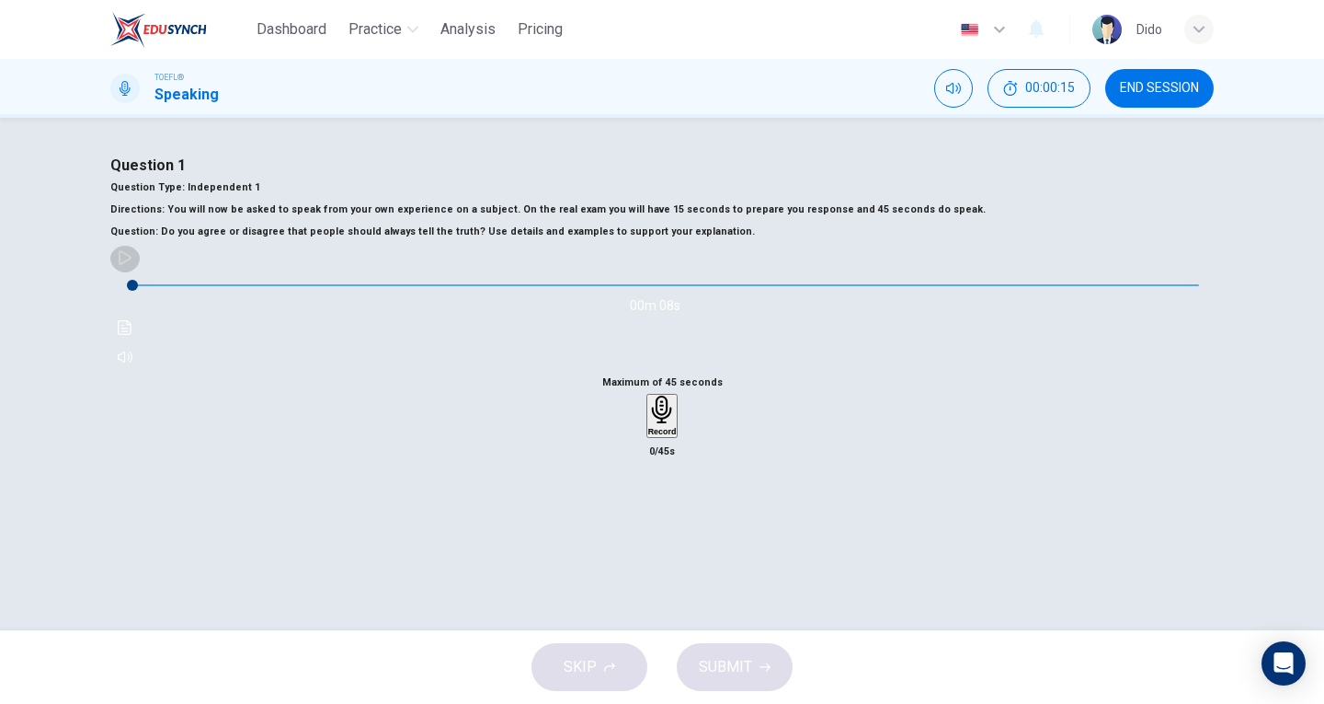
click at [140, 272] on button "button" at bounding box center [124, 257] width 29 height 29
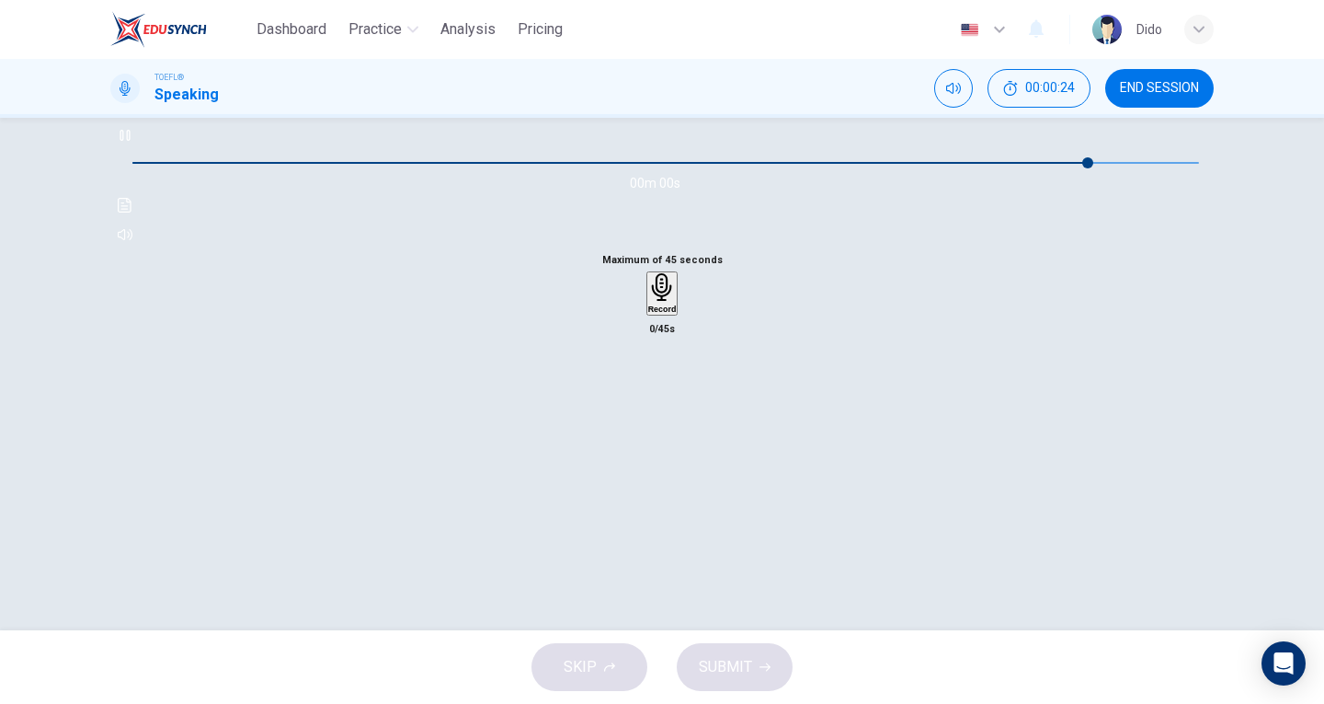
type input "0"
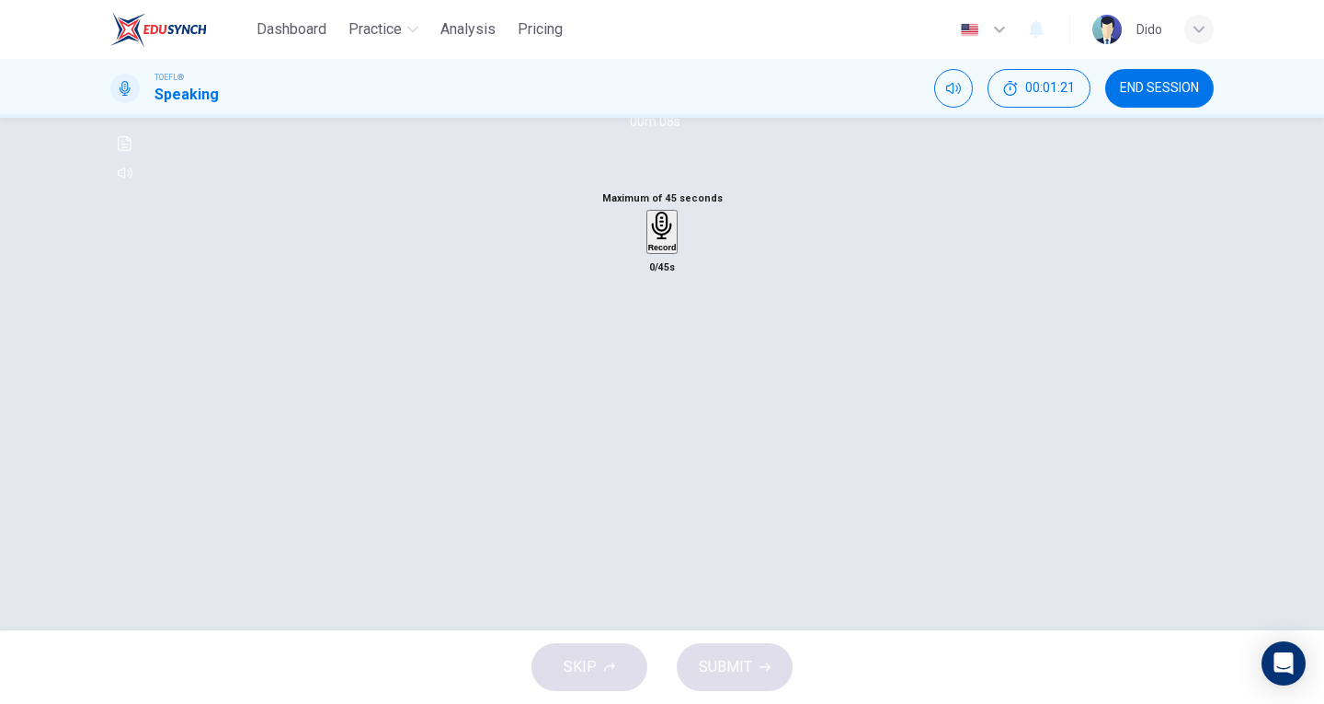
click at [667, 252] on div "Record" at bounding box center [662, 232] width 29 height 40
click at [712, 660] on span "SUBMIT" at bounding box center [725, 667] width 53 height 26
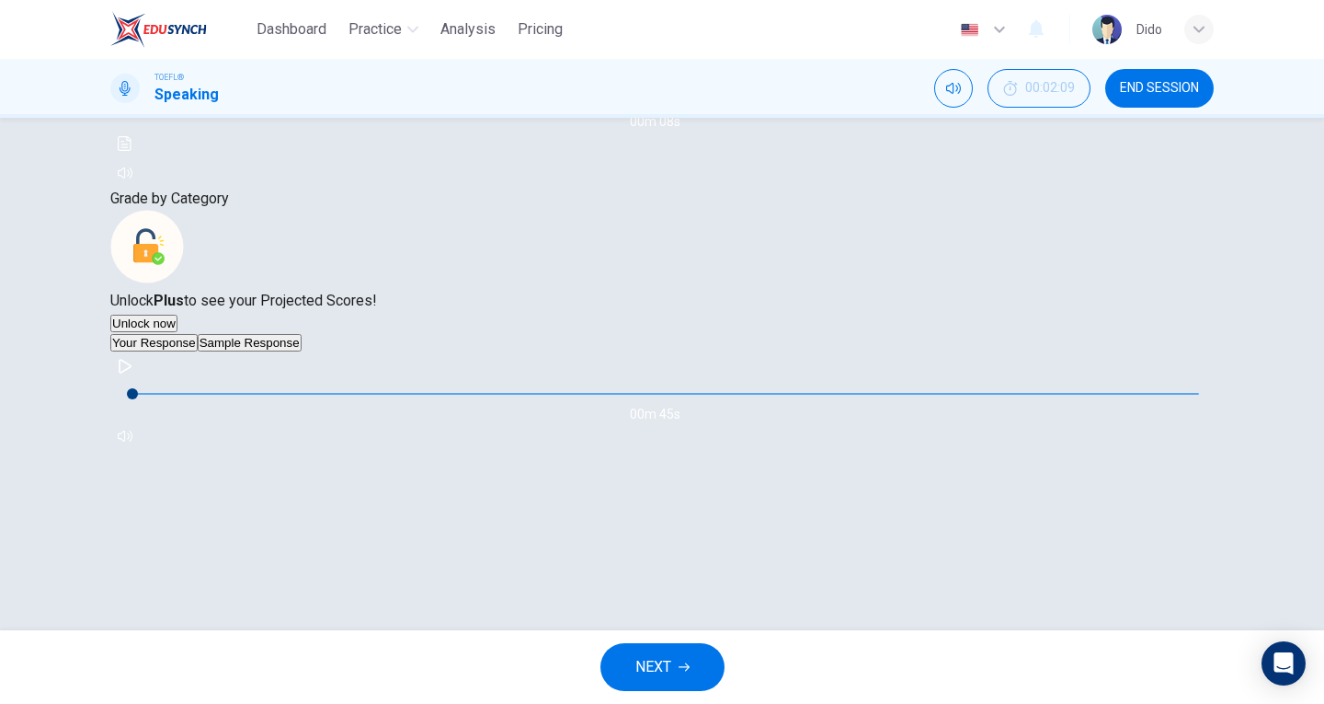
click at [132, 373] on icon "button" at bounding box center [125, 366] width 15 height 15
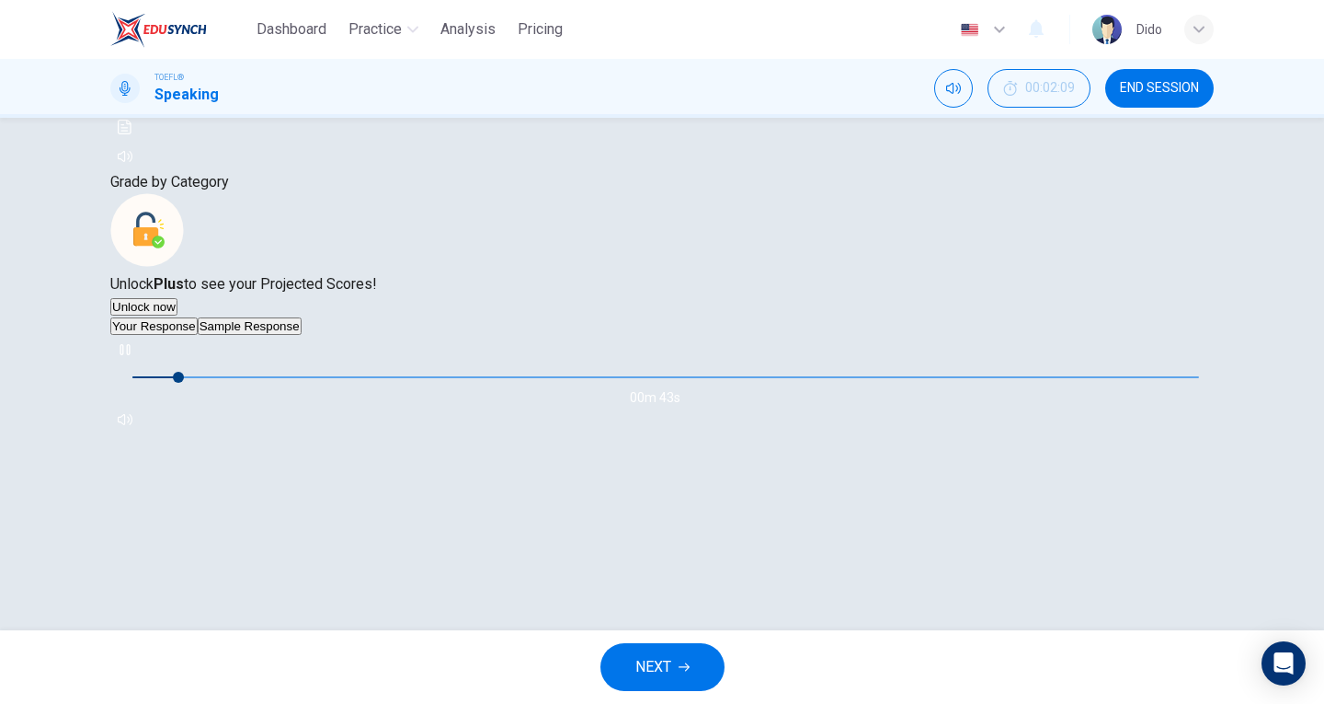
scroll to position [257, 0]
drag, startPoint x: 280, startPoint y: 524, endPoint x: 168, endPoint y: 531, distance: 112.4
click at [168, 434] on div "00m 45s" at bounding box center [662, 384] width 1104 height 99
click at [140, 364] on button "button" at bounding box center [124, 349] width 29 height 29
drag, startPoint x: 223, startPoint y: 520, endPoint x: 213, endPoint y: 521, distance: 10.2
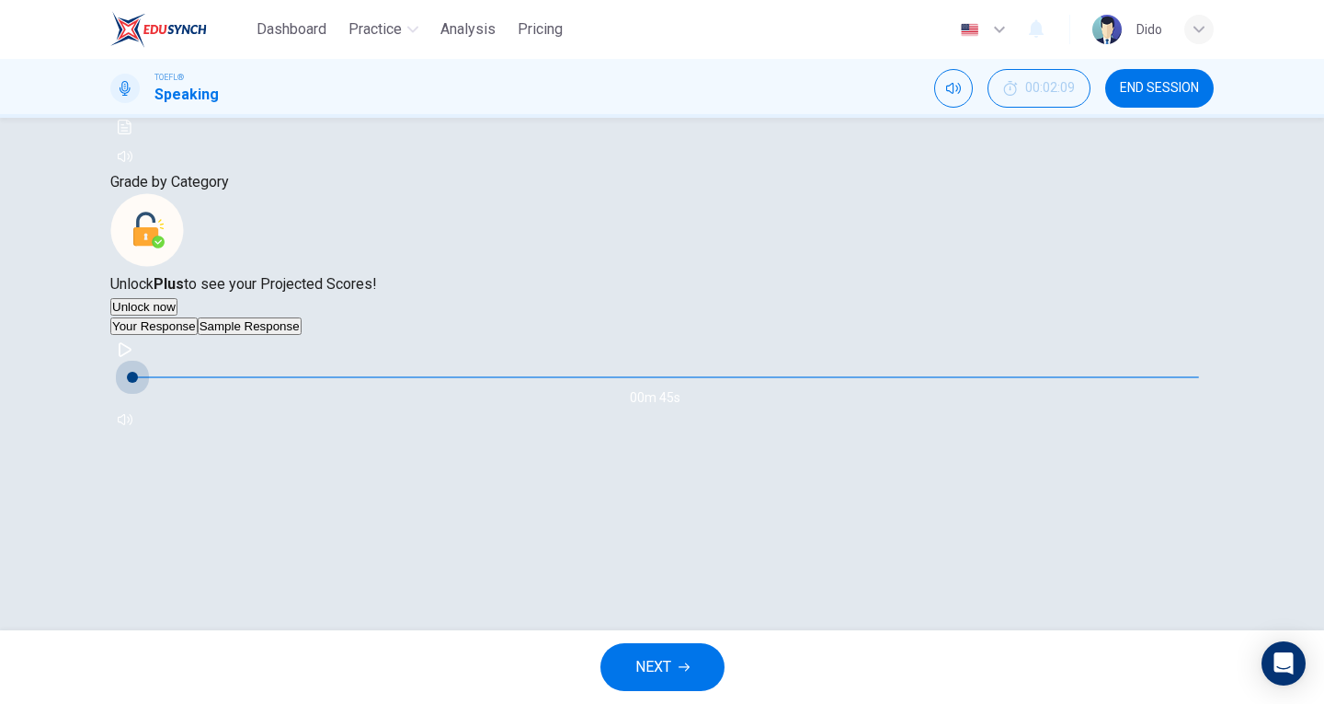
click at [138, 383] on span at bounding box center [132, 377] width 11 height 11
click at [132, 357] on icon "button" at bounding box center [125, 349] width 15 height 15
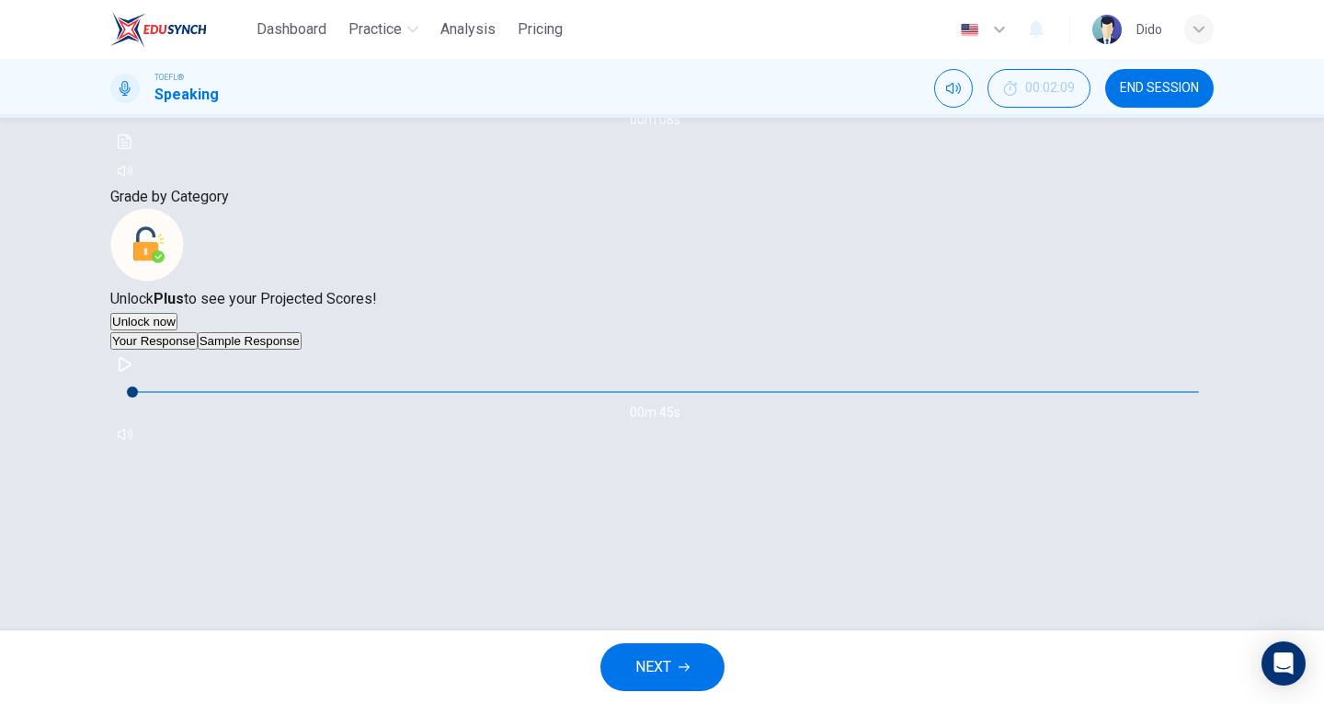
scroll to position [73, 0]
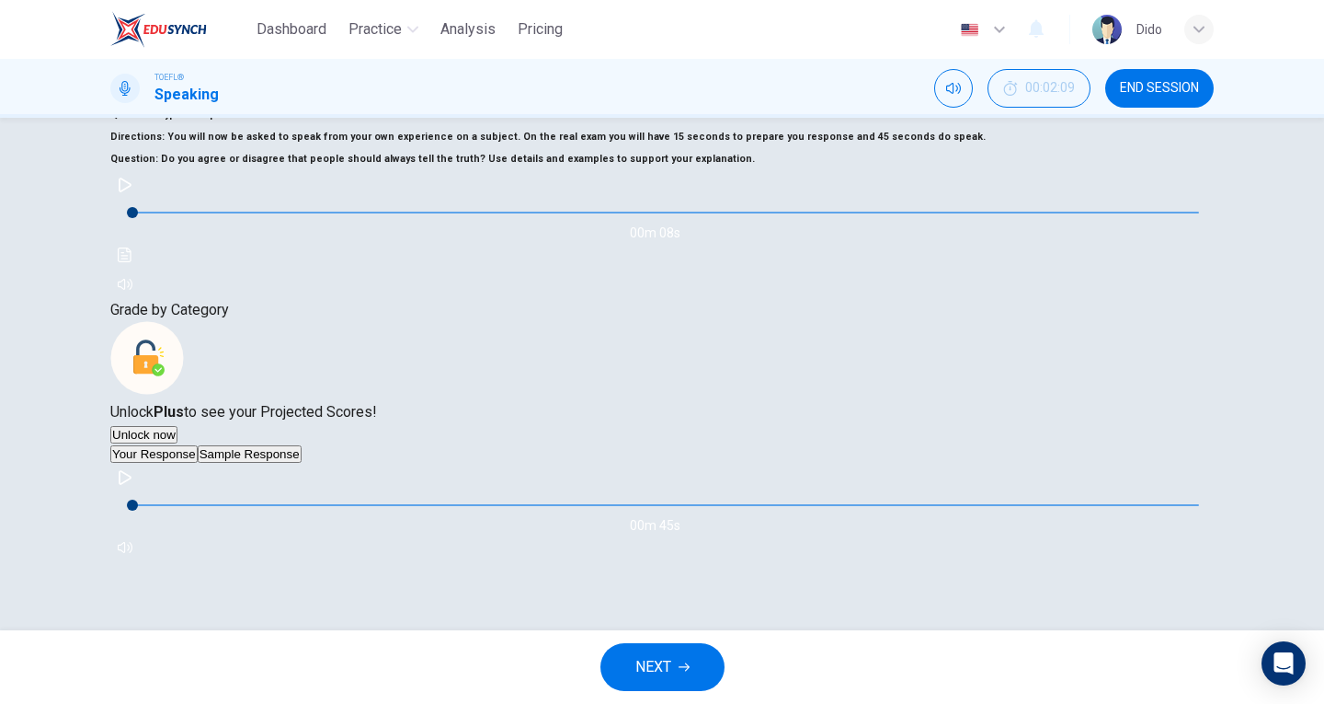
drag, startPoint x: 202, startPoint y: 277, endPoint x: 939, endPoint y: 283, distance: 736.7
click at [946, 288] on div "Question Type : Independent 1 Directions : You will now be asked to speak from …" at bounding box center [662, 201] width 1104 height 195
drag, startPoint x: 933, startPoint y: 270, endPoint x: 200, endPoint y: 280, distance: 733.0
click at [200, 170] on h6 "Question : Do you agree or disagree that people should always tell the truth? U…" at bounding box center [662, 159] width 1104 height 22
drag, startPoint x: 195, startPoint y: 272, endPoint x: 247, endPoint y: 276, distance: 52.5
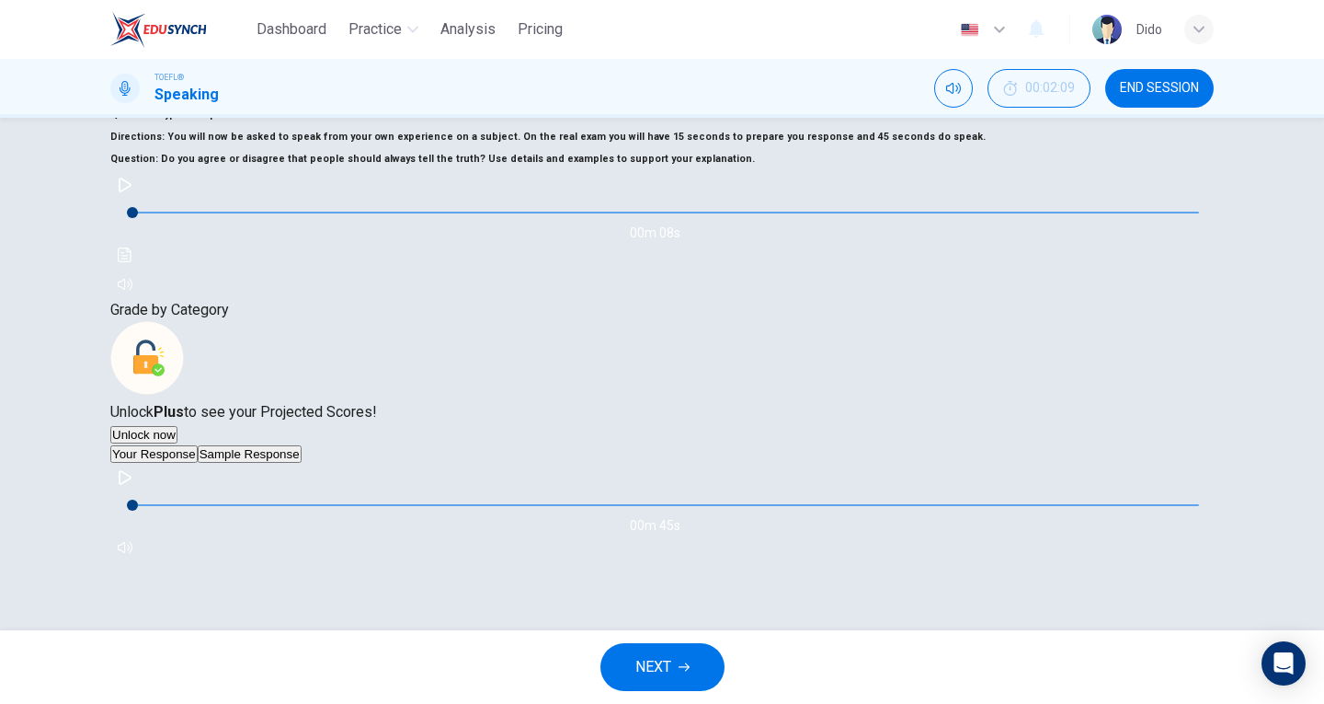
click at [246, 165] on span "Do you agree or disagree that people should always tell the truth?" at bounding box center [323, 159] width 325 height 12
drag, startPoint x: 245, startPoint y: 275, endPoint x: 226, endPoint y: 275, distance: 18.4
click at [243, 165] on span "Do you agree or disagree that people should always tell the truth?" at bounding box center [323, 159] width 325 height 12
click at [226, 165] on span "Do you agree or disagree that people should always tell the truth?" at bounding box center [323, 159] width 325 height 12
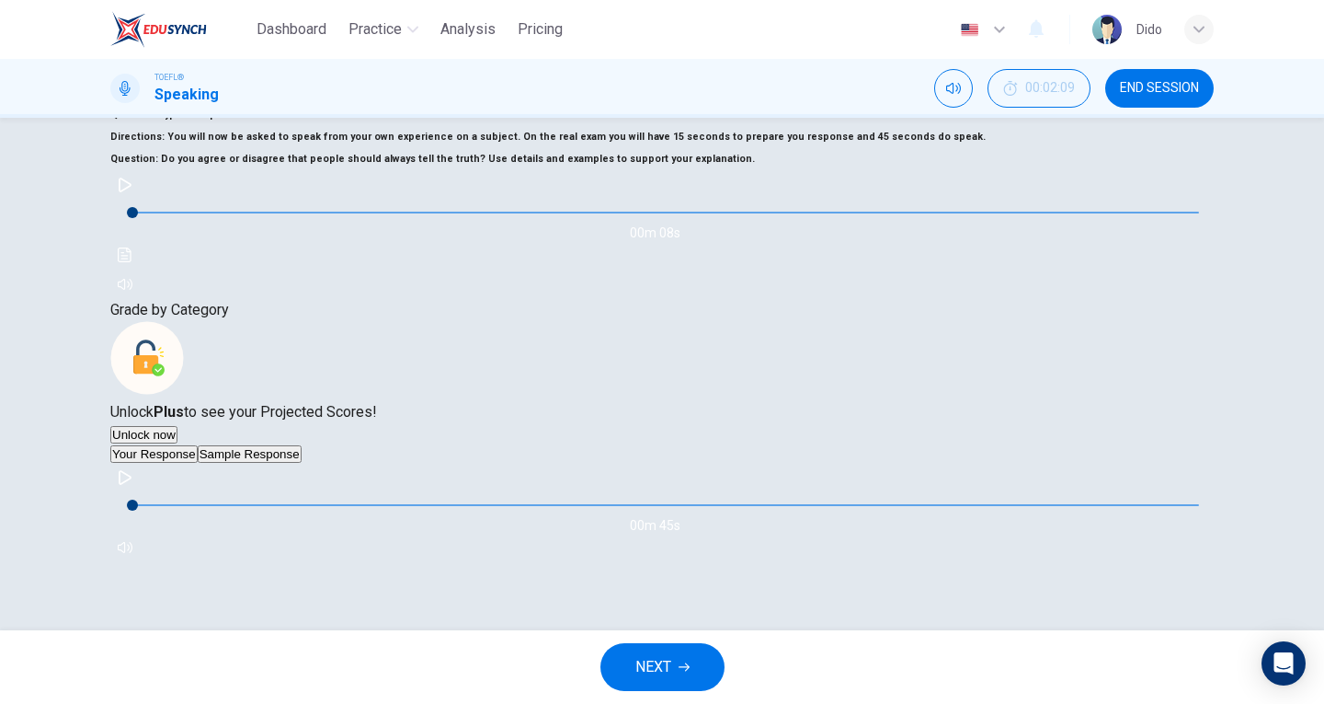
click at [225, 165] on span "Do you agree or disagree that people should always tell the truth?" at bounding box center [323, 159] width 325 height 12
drag, startPoint x: 201, startPoint y: 276, endPoint x: 1017, endPoint y: 291, distance: 815.9
click at [1017, 291] on div "Question Type : Independent 1 Directions : You will now be asked to speak from …" at bounding box center [662, 201] width 1104 height 195
click at [948, 170] on h6 "Question : Do you agree or disagree that people should always tell the truth? U…" at bounding box center [662, 159] width 1104 height 22
drag, startPoint x: 919, startPoint y: 293, endPoint x: 689, endPoint y: 263, distance: 231.9
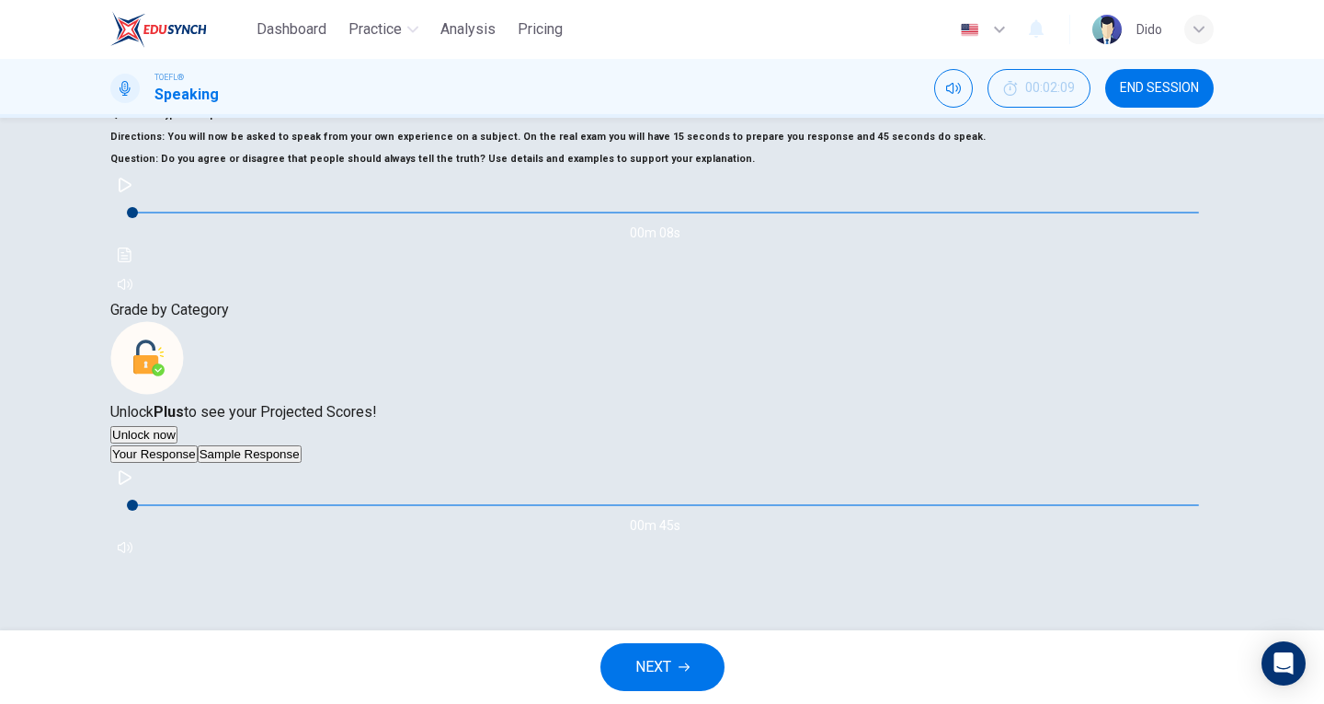
click at [761, 280] on div "Question Type : Independent 1 Directions : You will now be asked to speak from …" at bounding box center [662, 201] width 1104 height 195
drag, startPoint x: 688, startPoint y: 263, endPoint x: 616, endPoint y: 263, distance: 71.7
click at [650, 265] on div "Question Type : Independent 1 Directions : You will now be asked to speak from …" at bounding box center [662, 201] width 1104 height 195
drag, startPoint x: 589, startPoint y: 261, endPoint x: 523, endPoint y: 266, distance: 65.5
click at [569, 266] on div "Question Type : Independent 1 Directions : You will now be asked to speak from …" at bounding box center [662, 201] width 1104 height 195
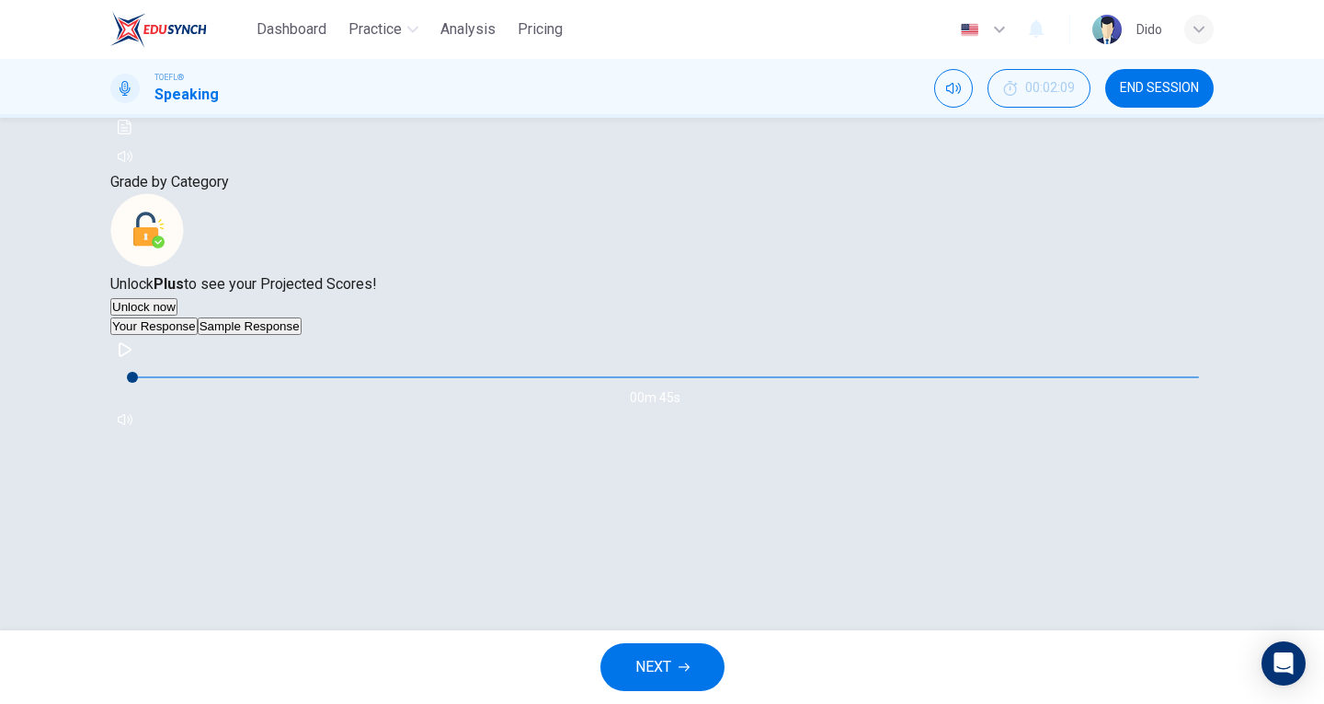
scroll to position [257, 0]
click at [132, 357] on icon "button" at bounding box center [125, 349] width 15 height 15
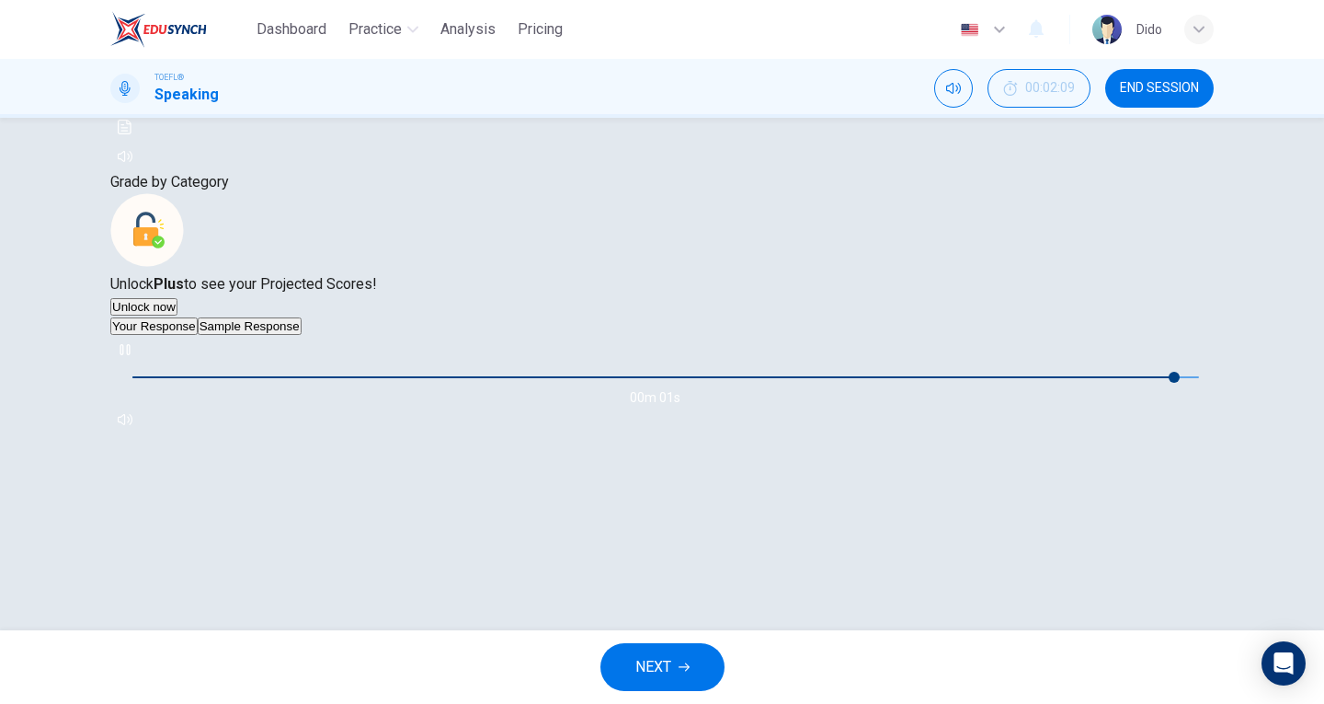
type input "0"
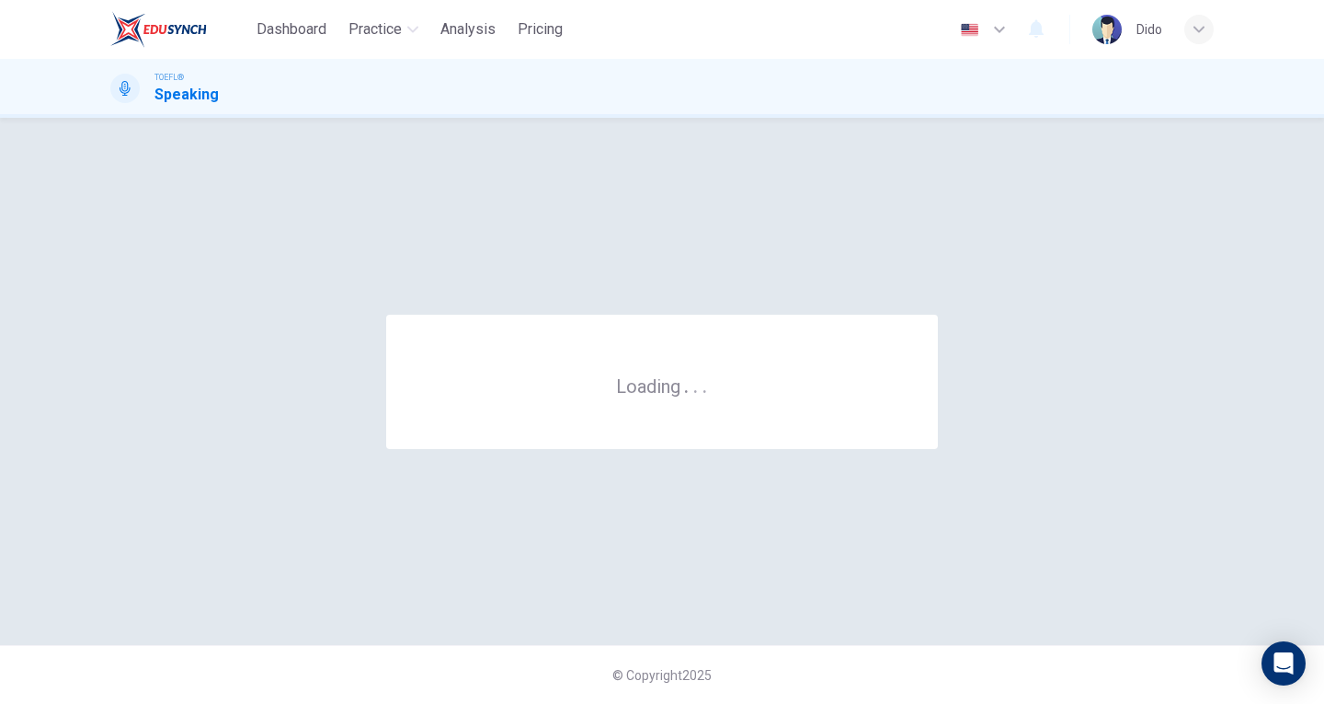
scroll to position [0, 0]
